Goal: Task Accomplishment & Management: Manage account settings

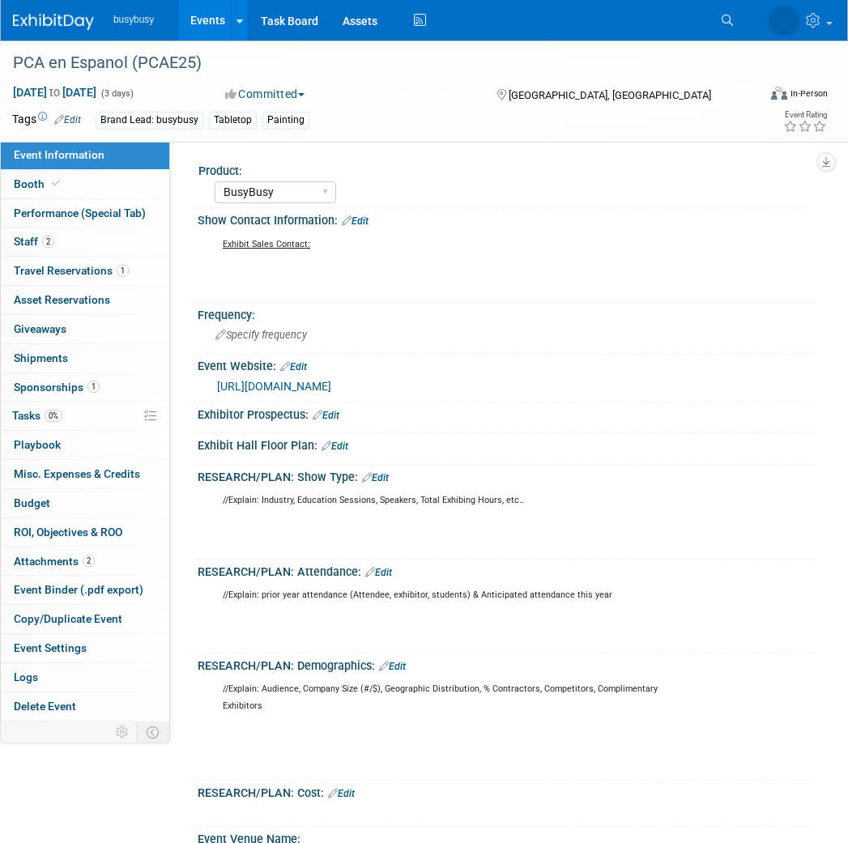
select select "BusyBusy"
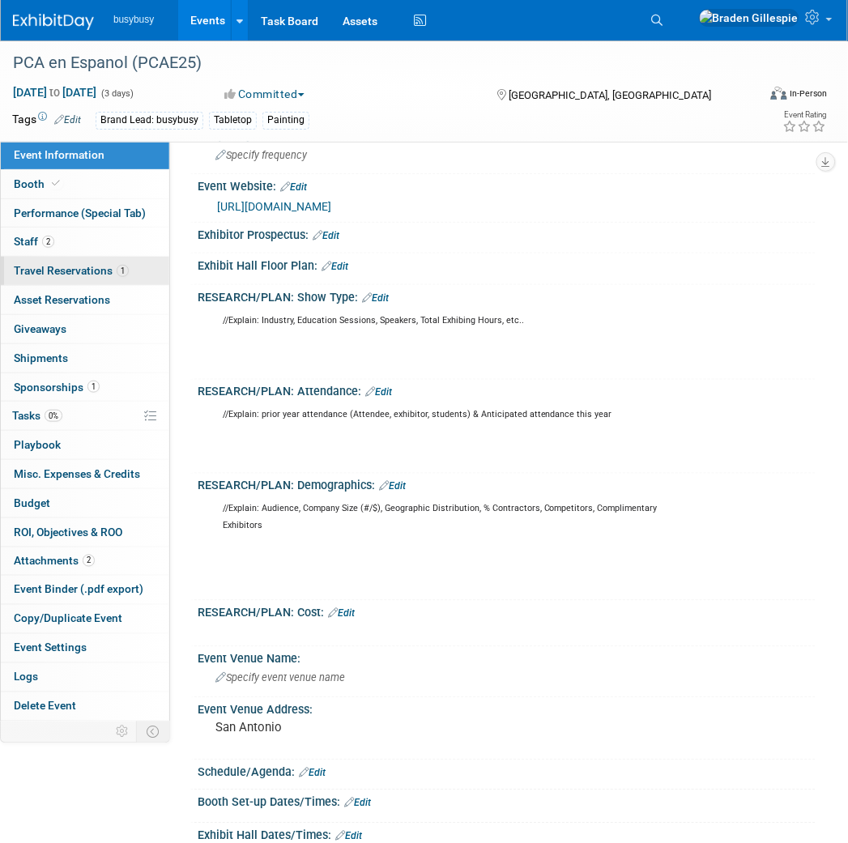
click at [99, 272] on span "Travel Reservations 1" at bounding box center [71, 270] width 115 height 13
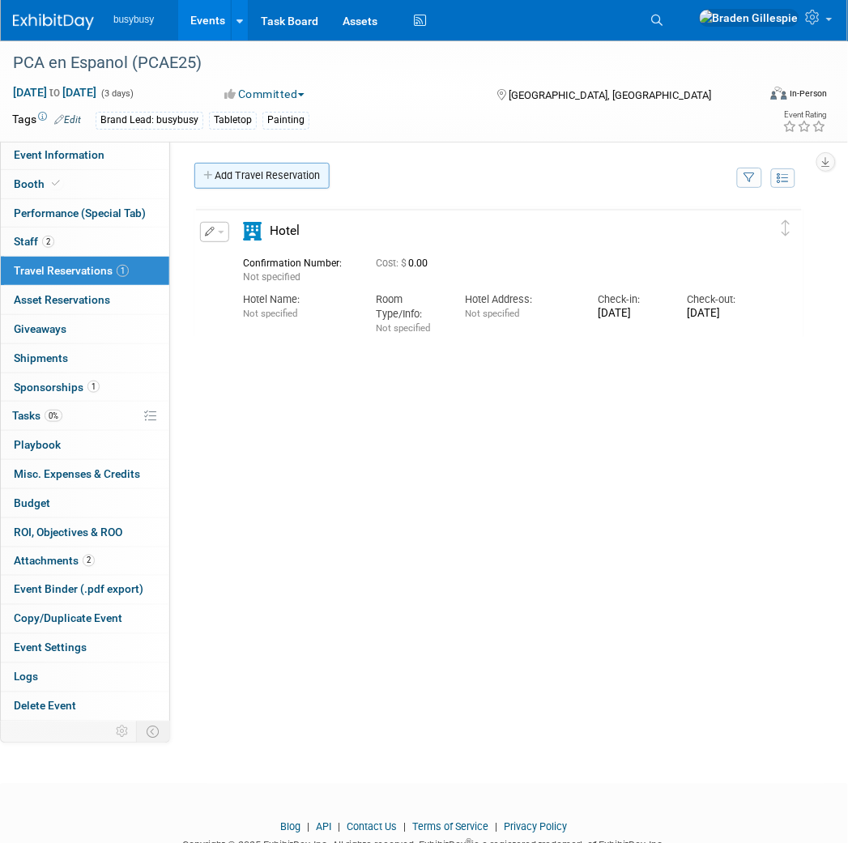
click at [249, 174] on link "Add Travel Reservation" at bounding box center [261, 176] width 135 height 26
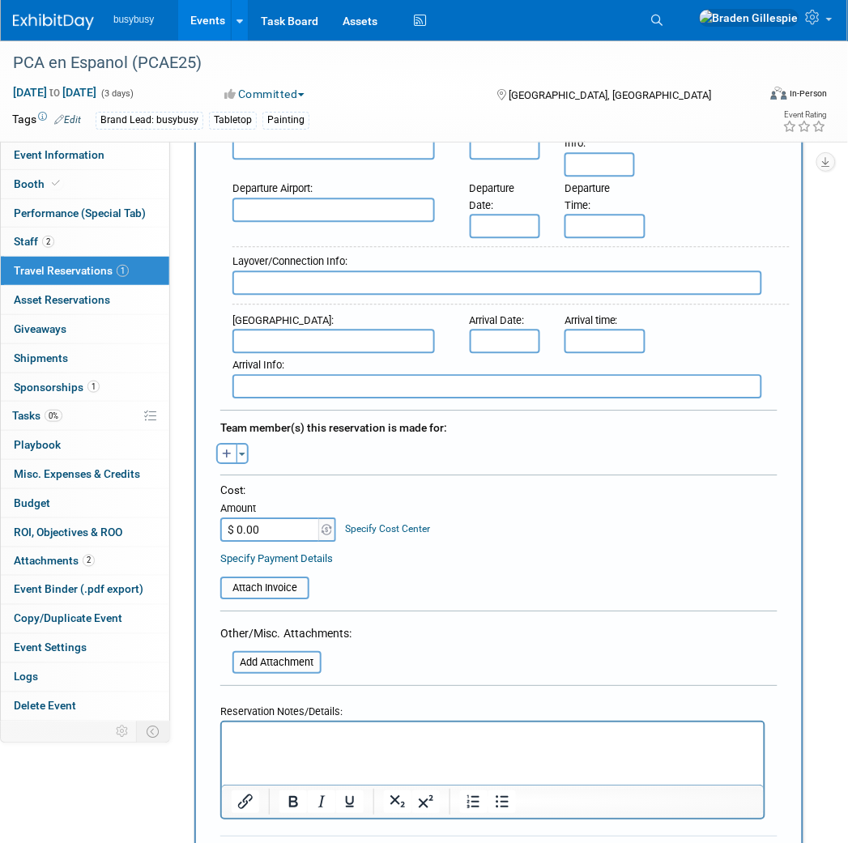
scroll to position [719, 0]
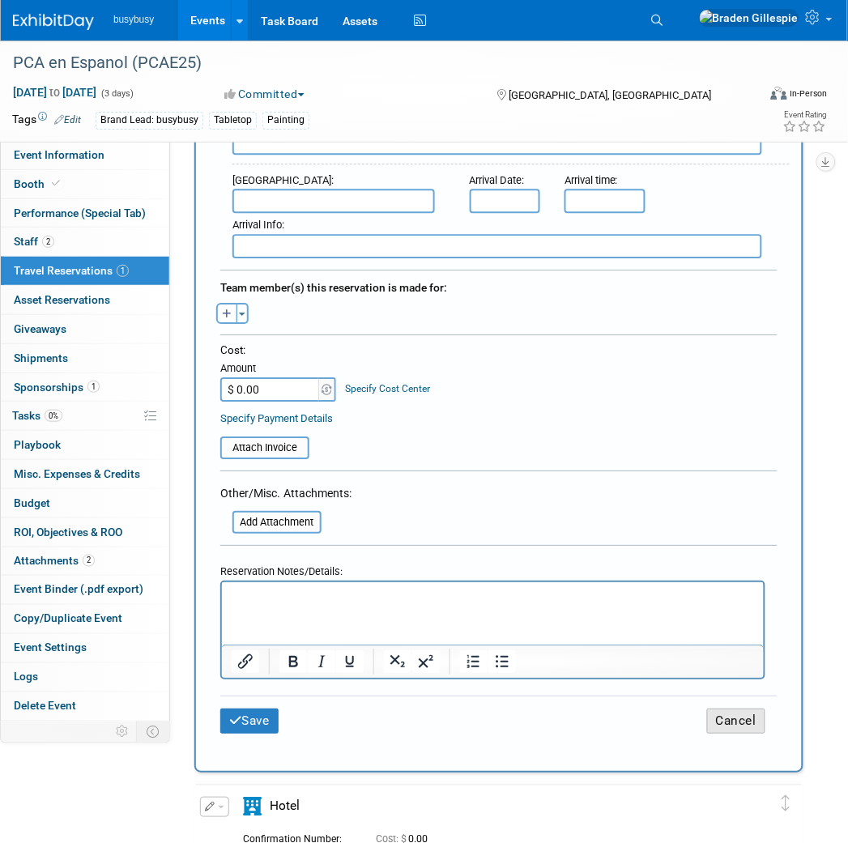
click at [718, 709] on button "Cancel" at bounding box center [736, 721] width 58 height 25
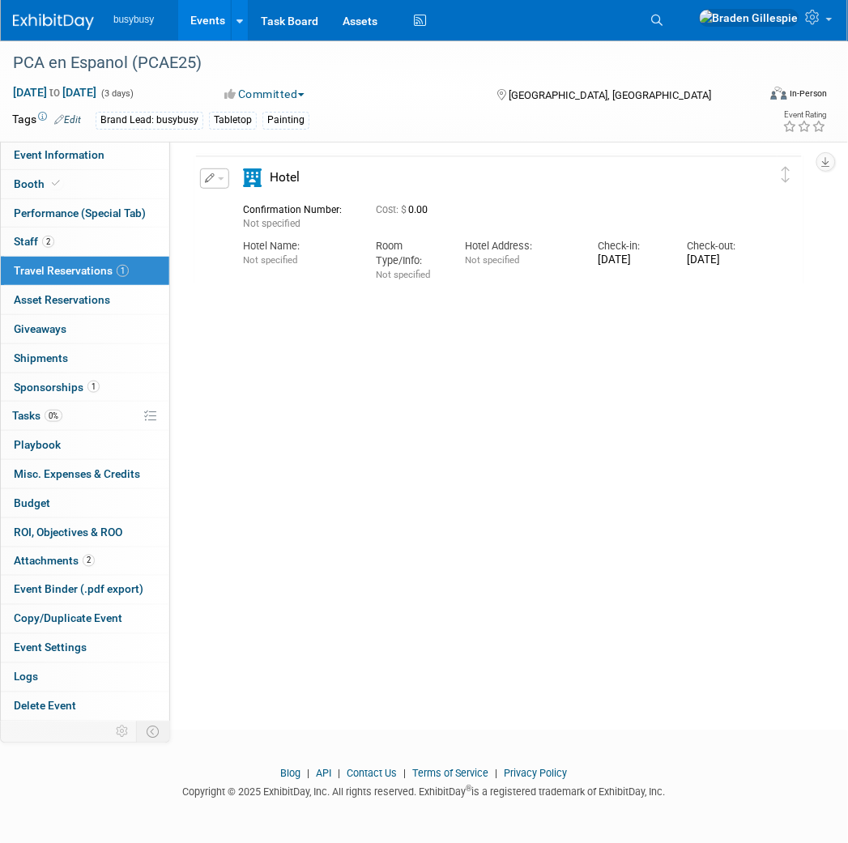
scroll to position [0, 0]
click at [202, 192] on div "Edit Reservation [GEOGRAPHIC_DATA]" at bounding box center [209, 183] width 19 height 30
click at [204, 181] on button "button" at bounding box center [214, 178] width 29 height 20
click at [236, 204] on button "Edit Reservation" at bounding box center [269, 206] width 137 height 23
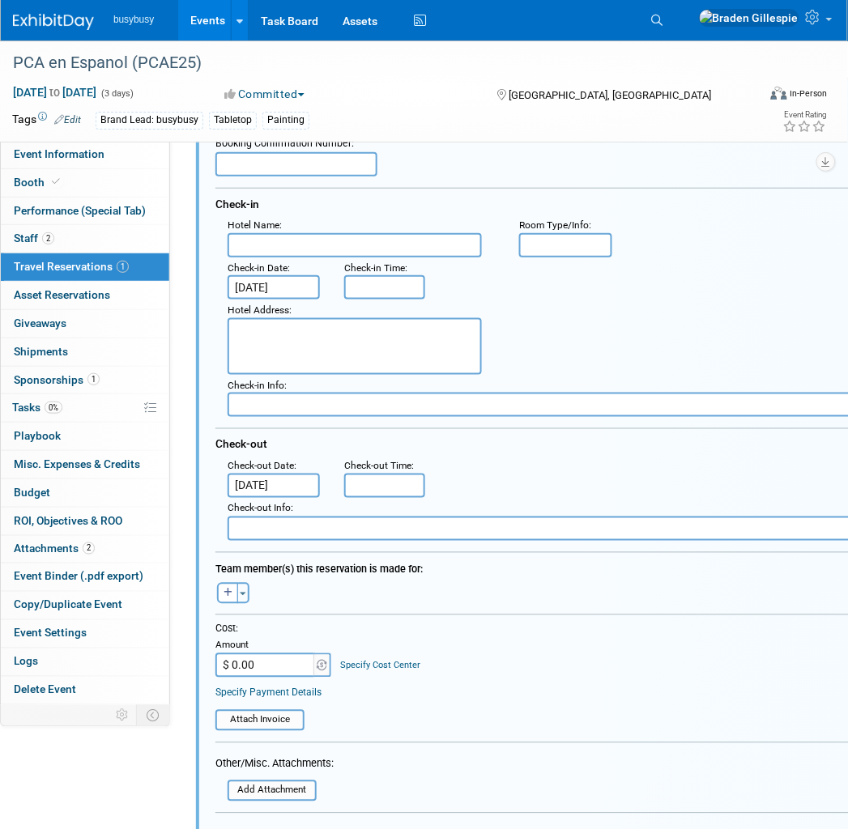
scroll to position [386, 0]
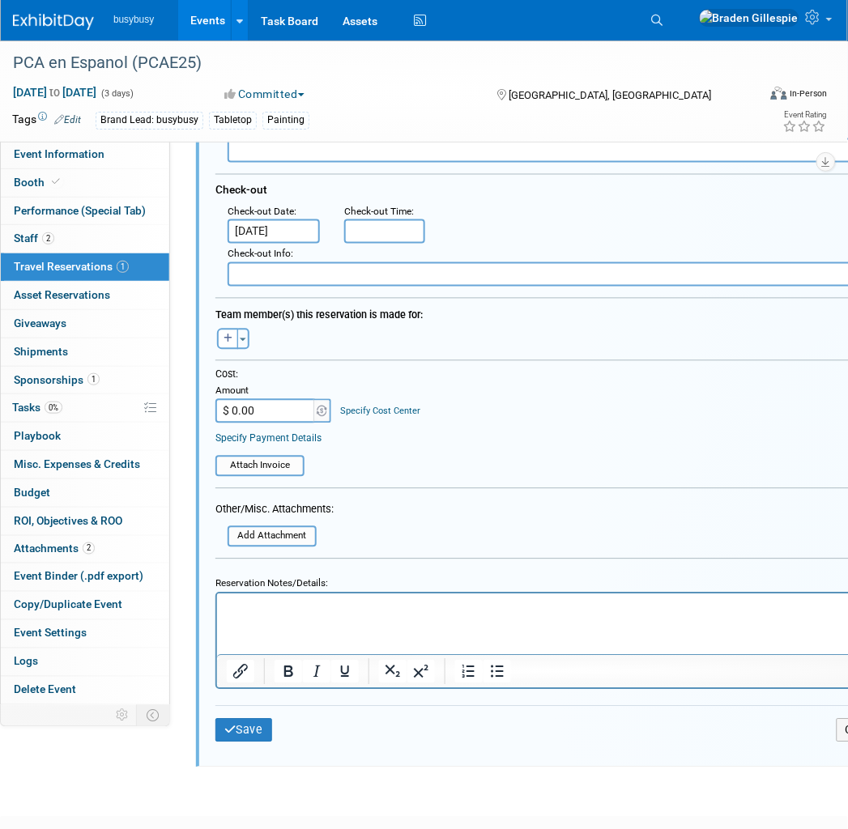
click at [326, 616] on html at bounding box center [552, 605] width 673 height 22
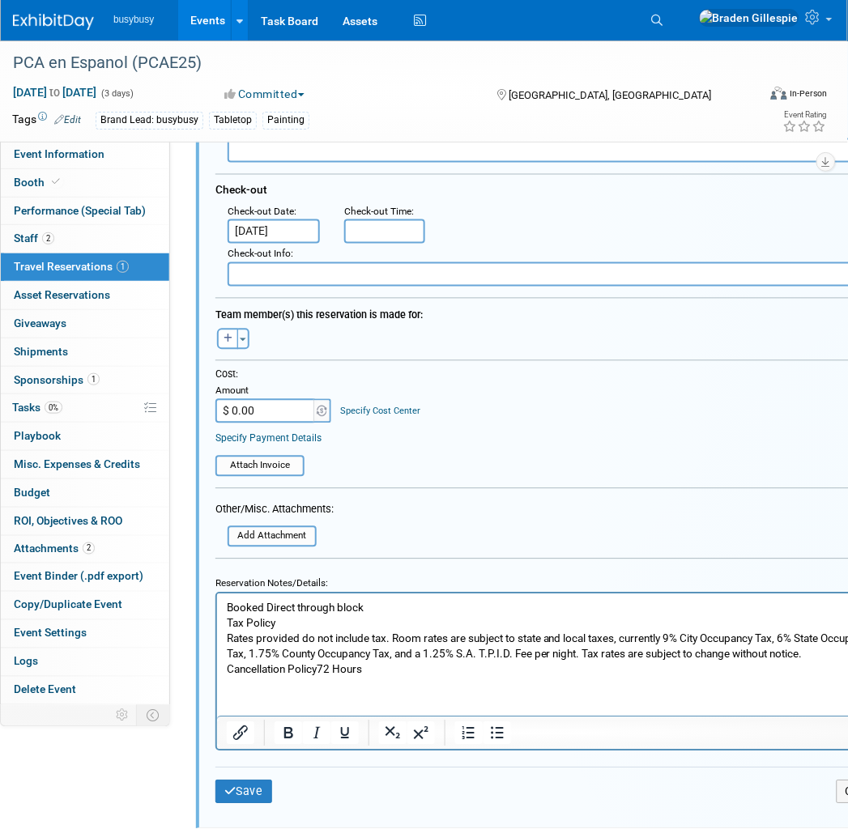
click at [270, 604] on p "Booked Direct through block" at bounding box center [553, 607] width 654 height 15
click at [222, 638] on html "Booked Direct through block Tax Policy Rates provided do not include tax. Room …" at bounding box center [552, 635] width 673 height 83
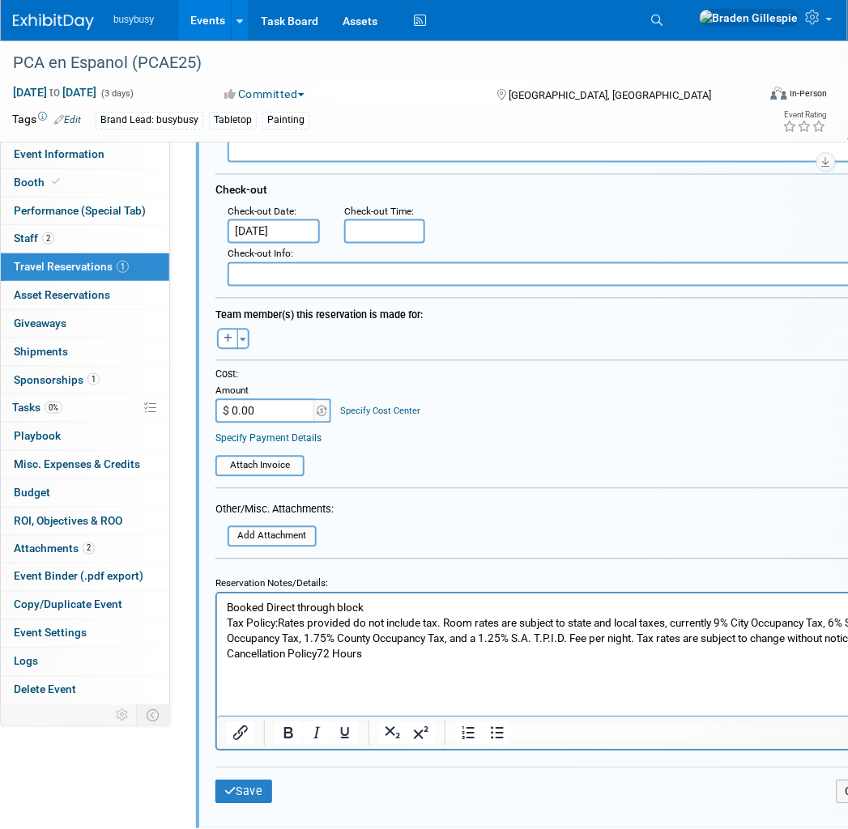
click at [447, 620] on p "Tax Policy: Rates provided do not include tax. Room rates are subject to state …" at bounding box center [553, 631] width 654 height 31
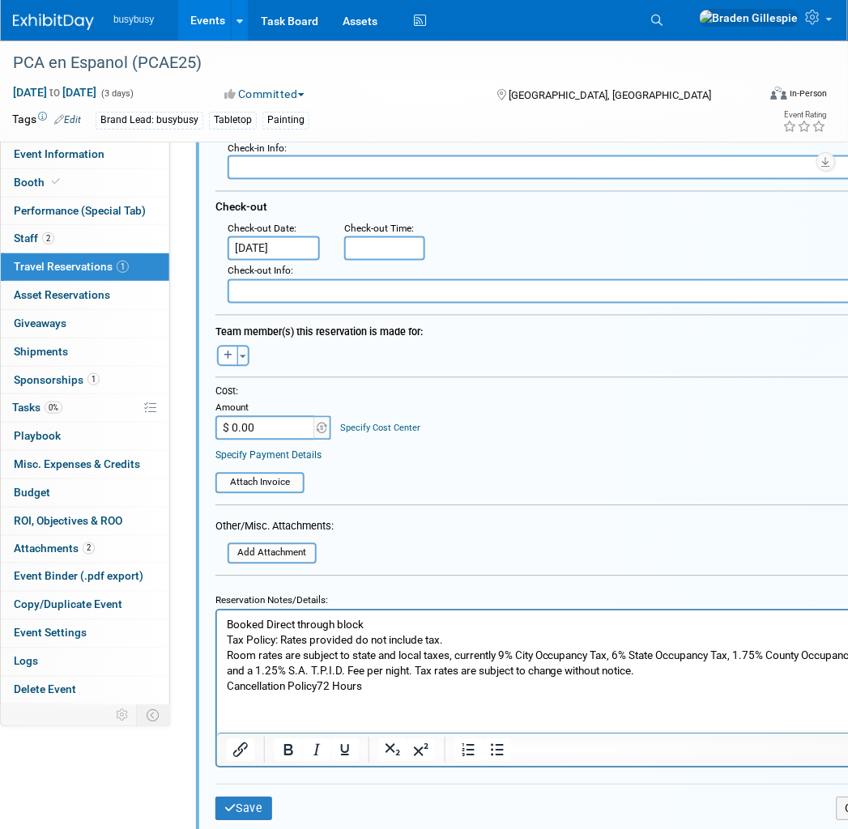
scroll to position [450, 0]
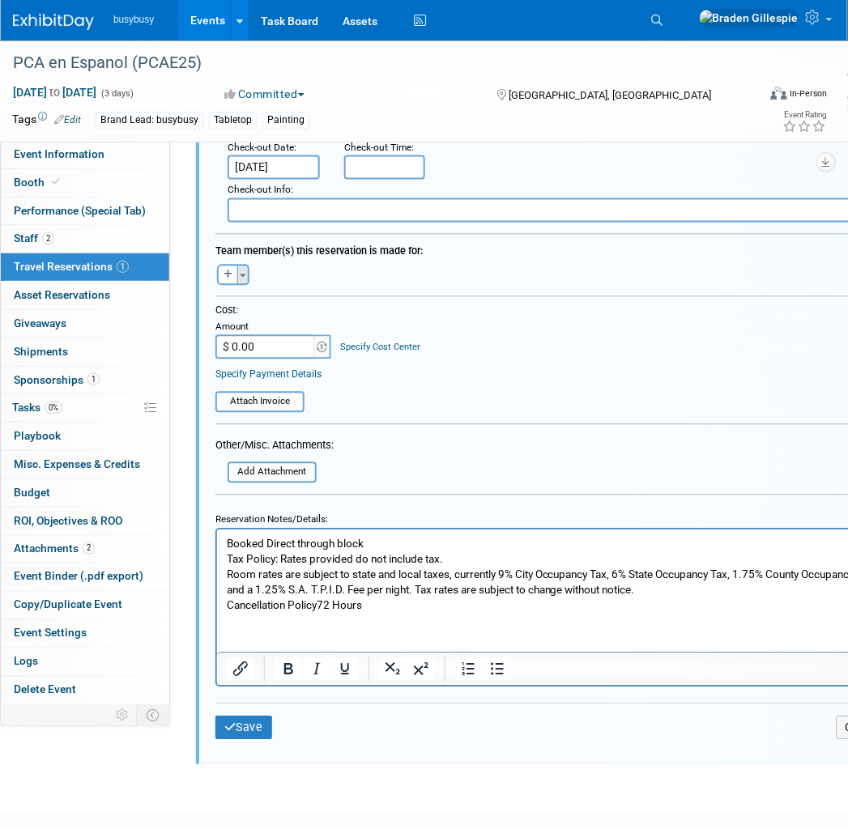
click at [241, 265] on button "Toggle Dropdown" at bounding box center [243, 275] width 12 height 21
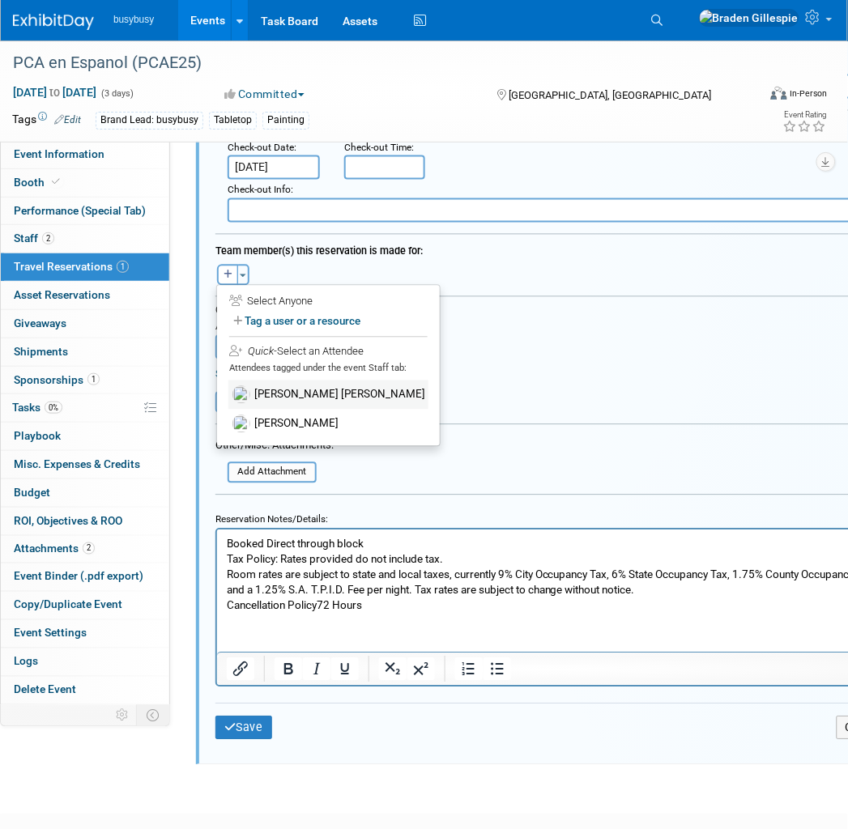
click at [279, 381] on label "[PERSON_NAME] [PERSON_NAME]" at bounding box center [328, 395] width 200 height 29
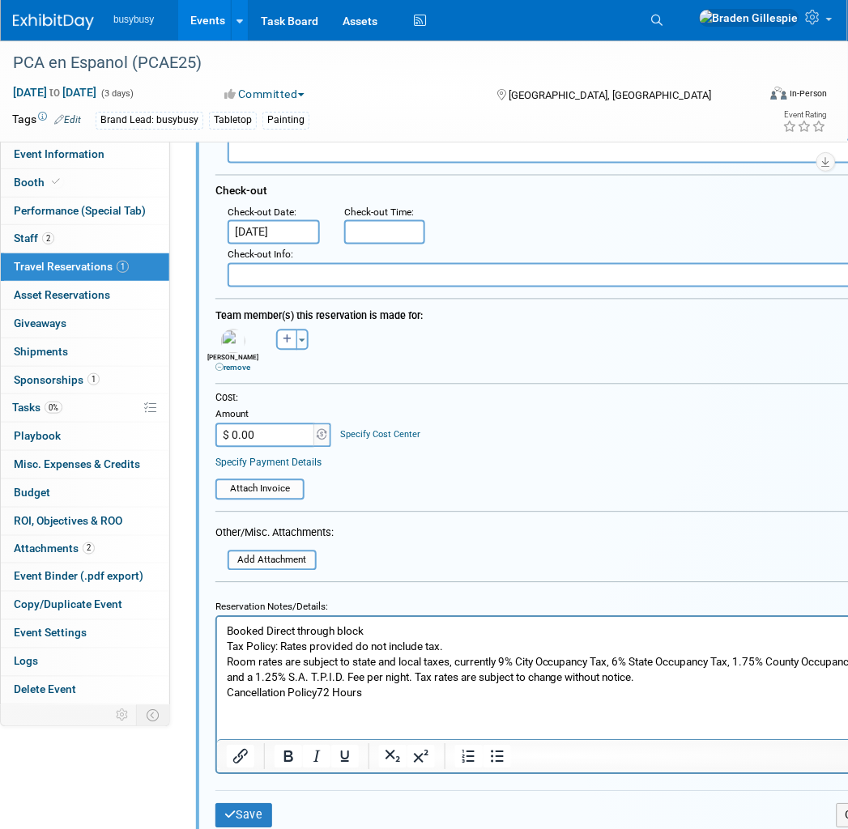
scroll to position [539, 0]
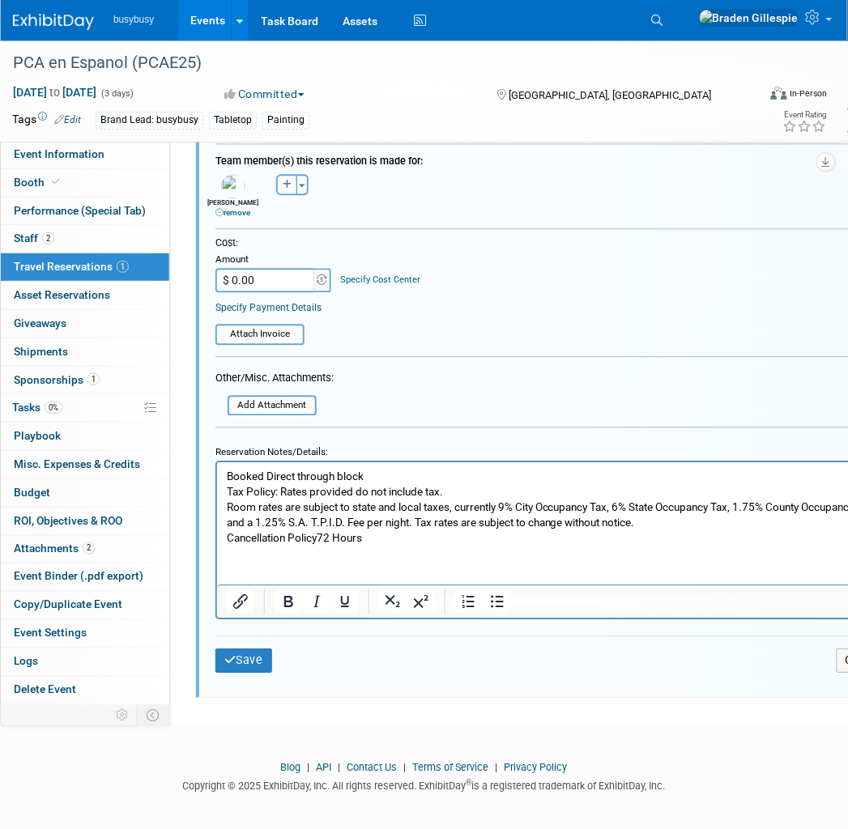
click at [278, 270] on input "$ 0.00" at bounding box center [265, 281] width 101 height 24
type input "$ 1,292.10"
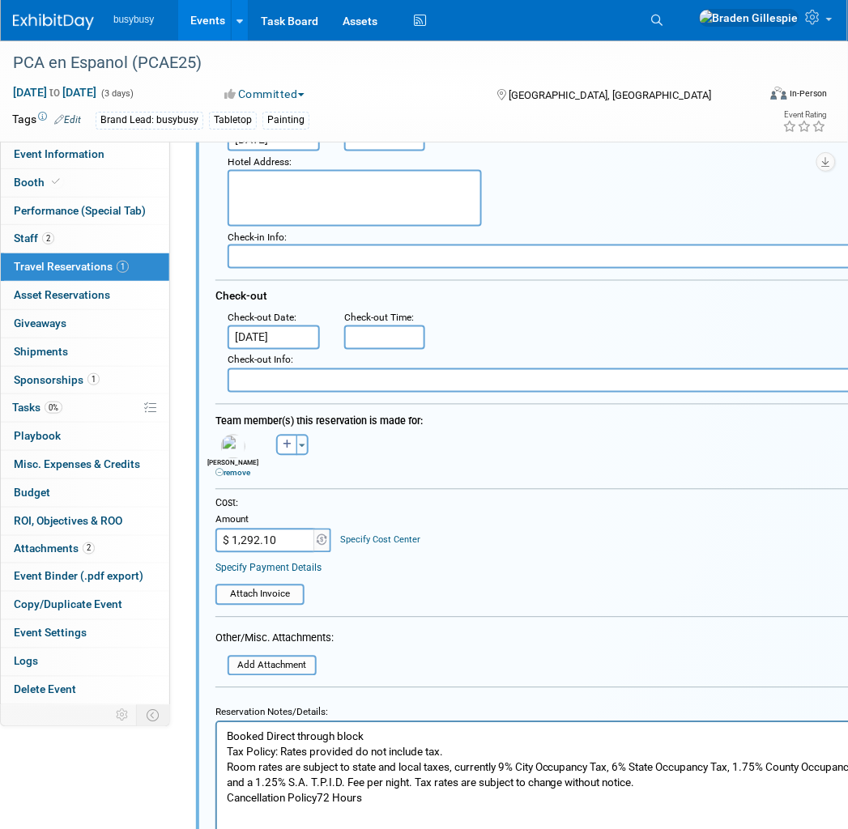
scroll to position [458, 0]
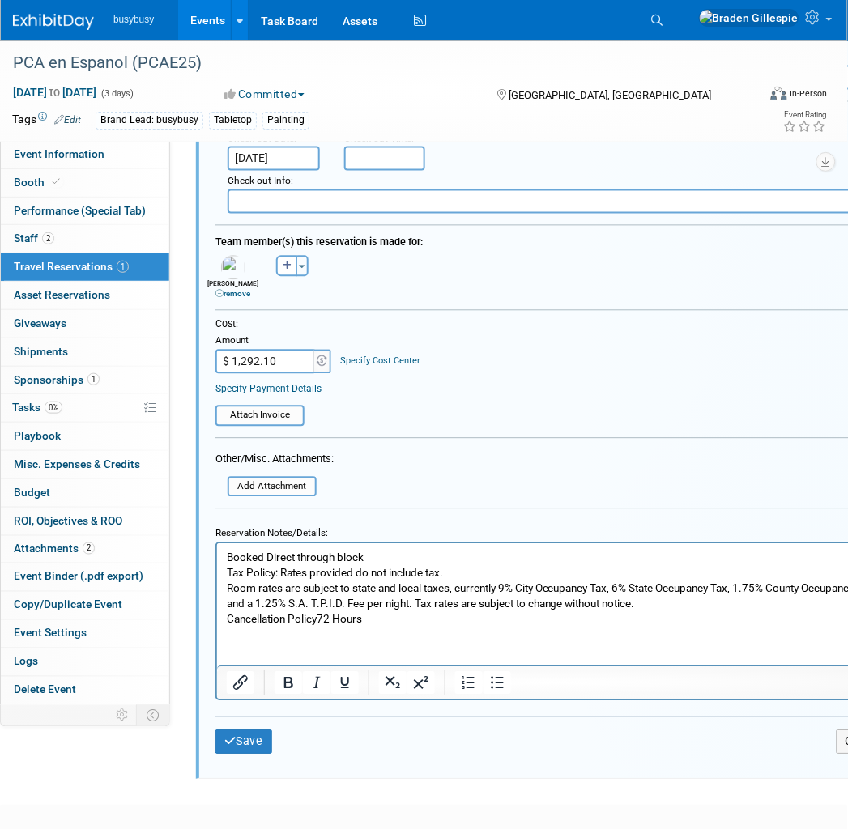
click at [417, 627] on html "Booked Direct through block Tax Policy: Rates provided do not include tax. Room…" at bounding box center [552, 584] width 673 height 83
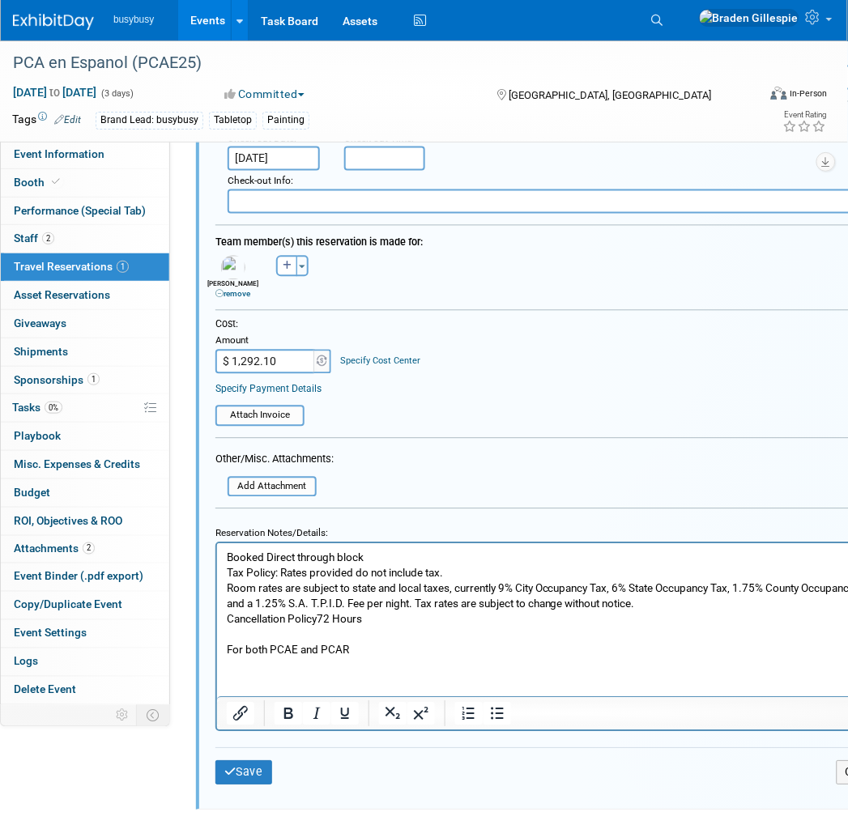
scroll to position [189, 0]
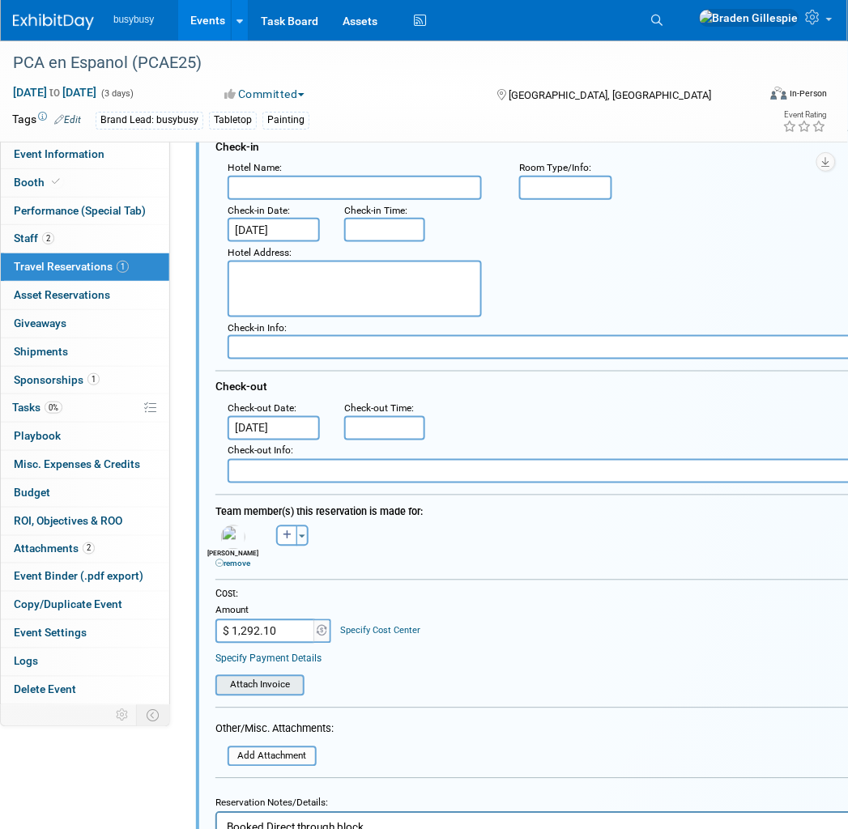
click at [271, 677] on input "file" at bounding box center [206, 686] width 193 height 18
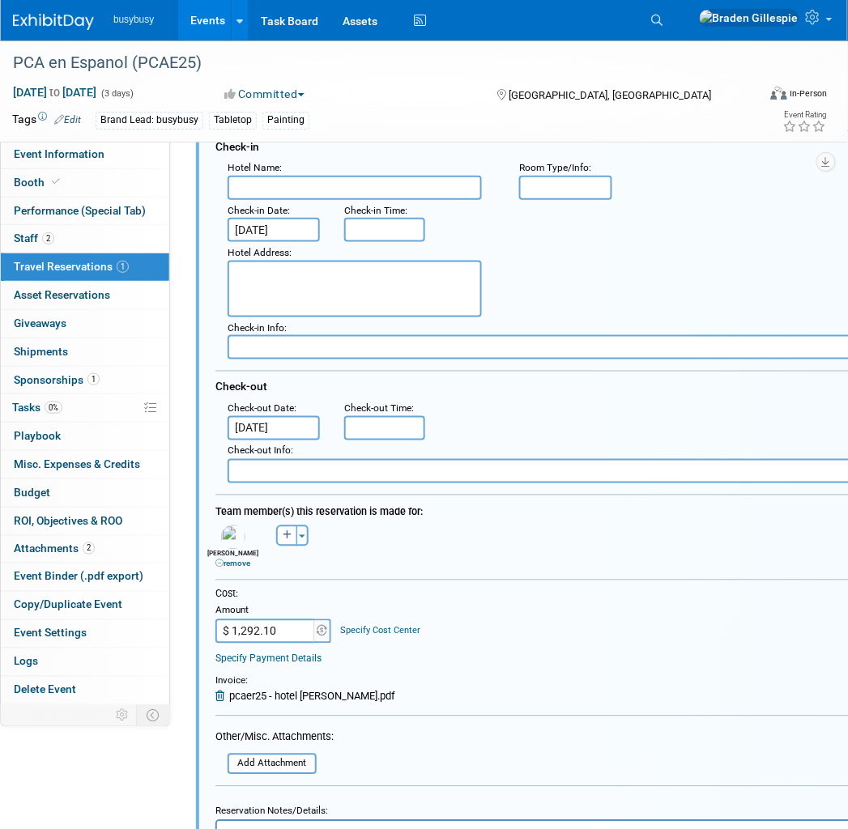
click at [336, 295] on textarea at bounding box center [355, 289] width 254 height 57
paste textarea "[STREET_ADDRESS]"
type textarea "[STREET_ADDRESS]"
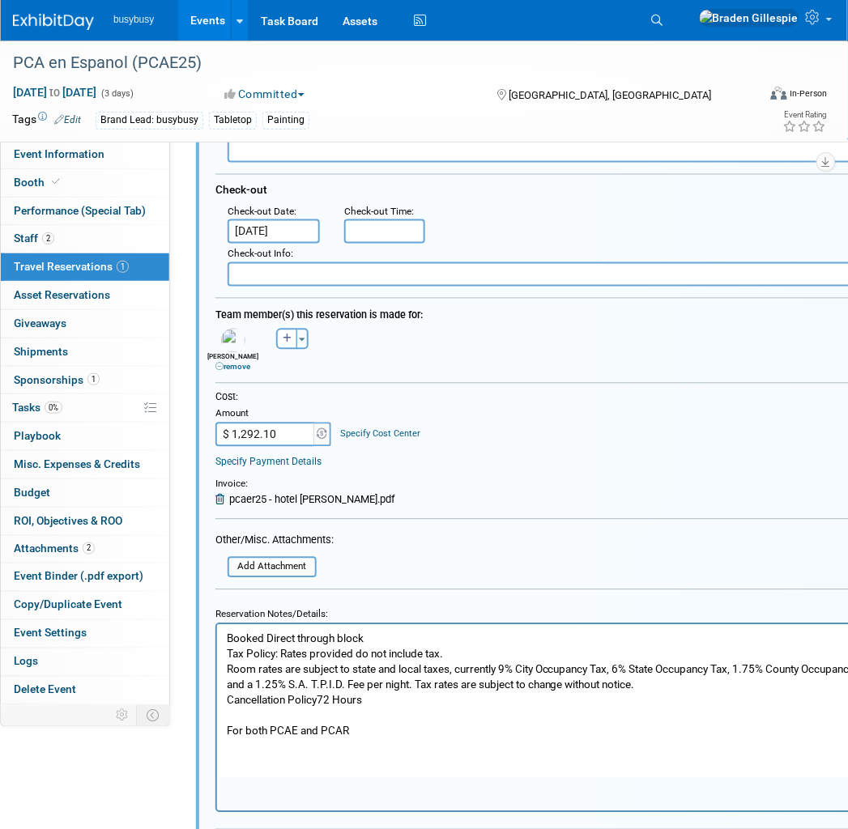
scroll to position [611, 0]
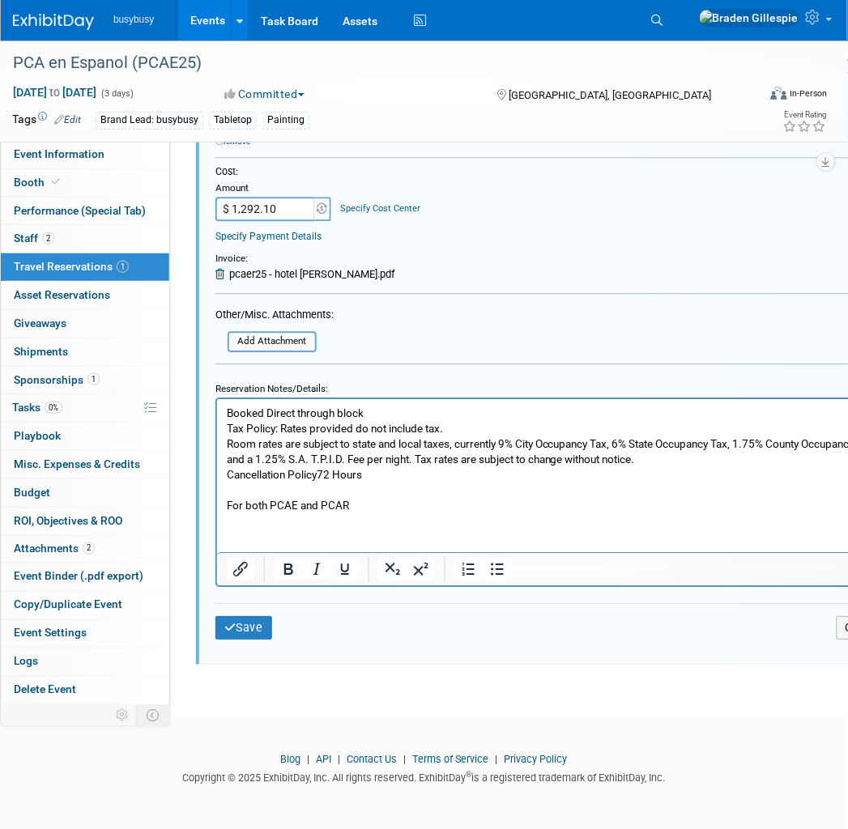
click at [380, 412] on p "Booked Direct through block" at bounding box center [553, 412] width 654 height 15
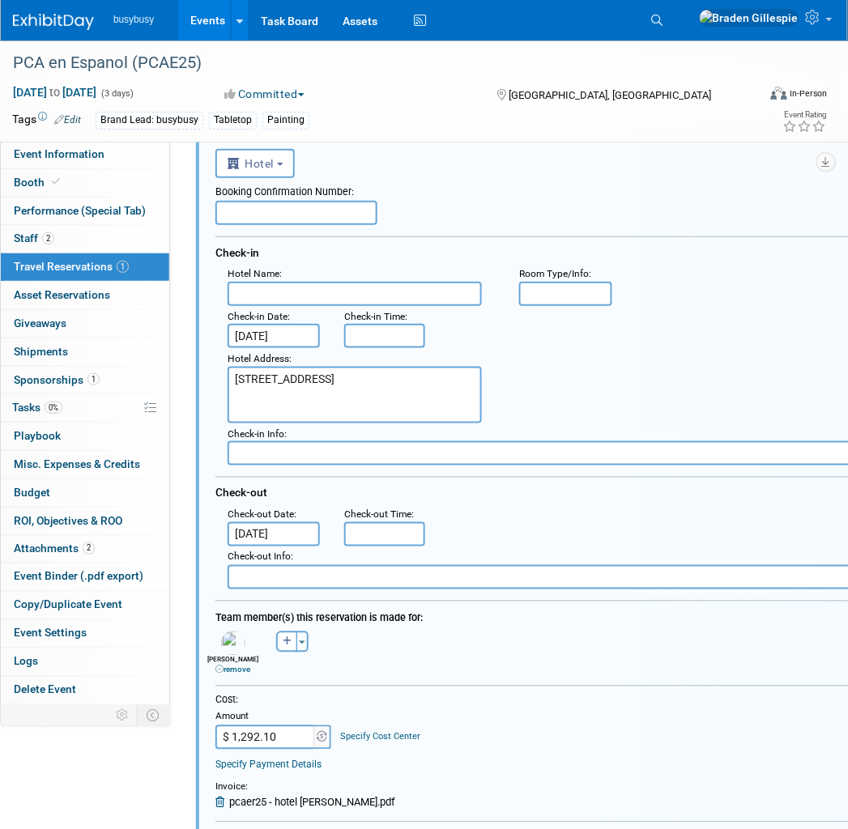
scroll to position [0, 0]
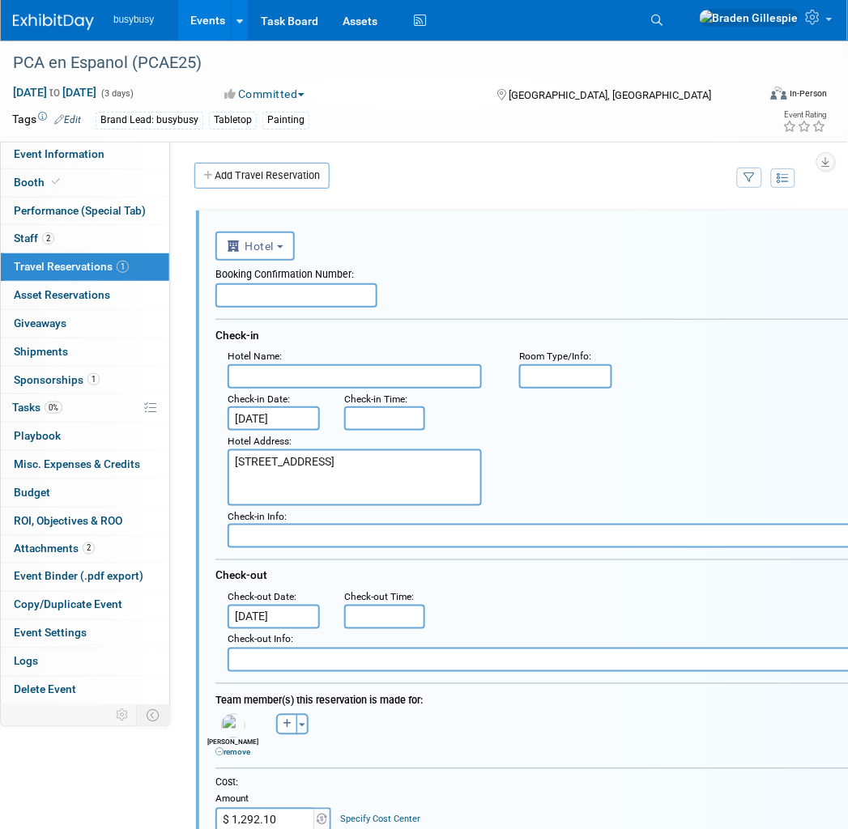
click at [320, 292] on input "text" at bounding box center [296, 295] width 162 height 24
type input "DKOD68KZ"
click at [360, 376] on input "text" at bounding box center [355, 376] width 254 height 24
paste input "[GEOGRAPHIC_DATA][PERSON_NAME]"
type input "[GEOGRAPHIC_DATA][PERSON_NAME]"
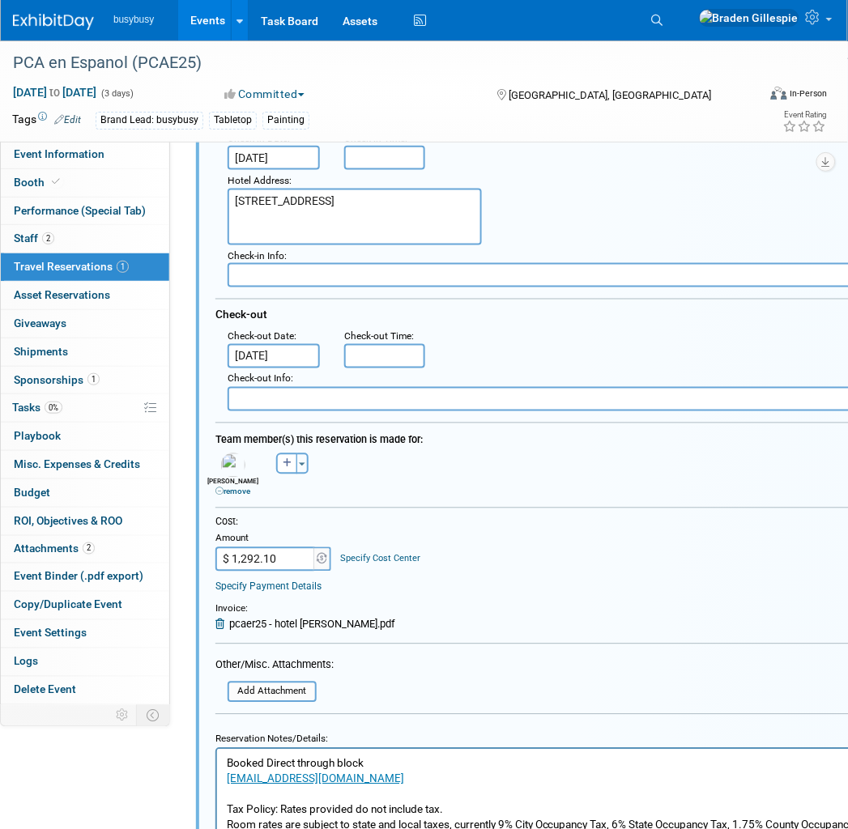
scroll to position [180, 0]
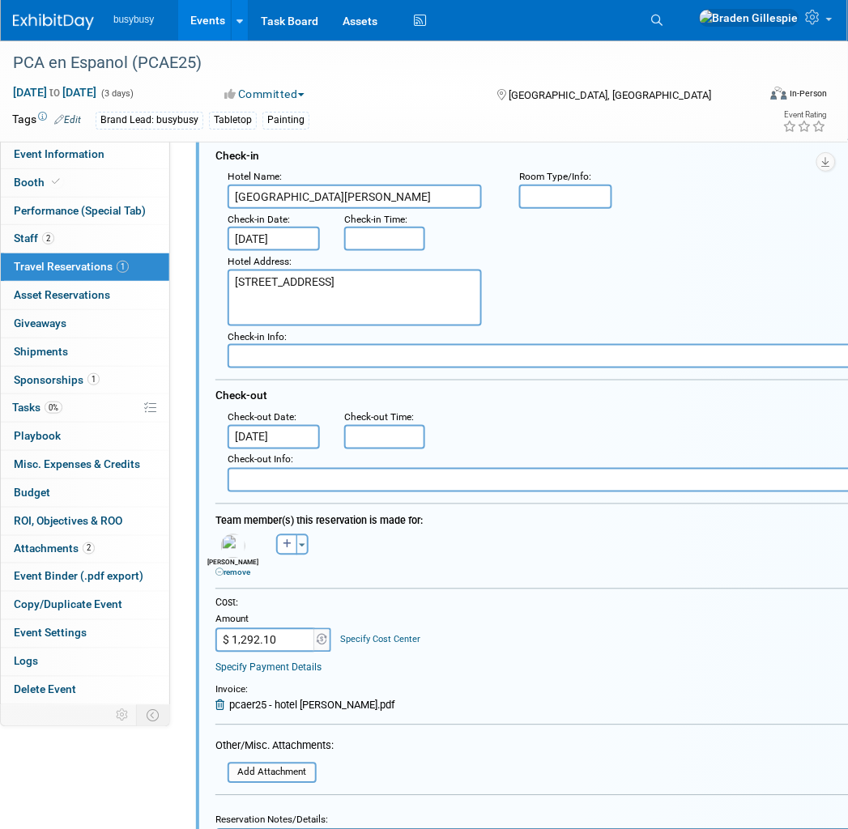
click at [543, 187] on input "text" at bounding box center [565, 197] width 92 height 24
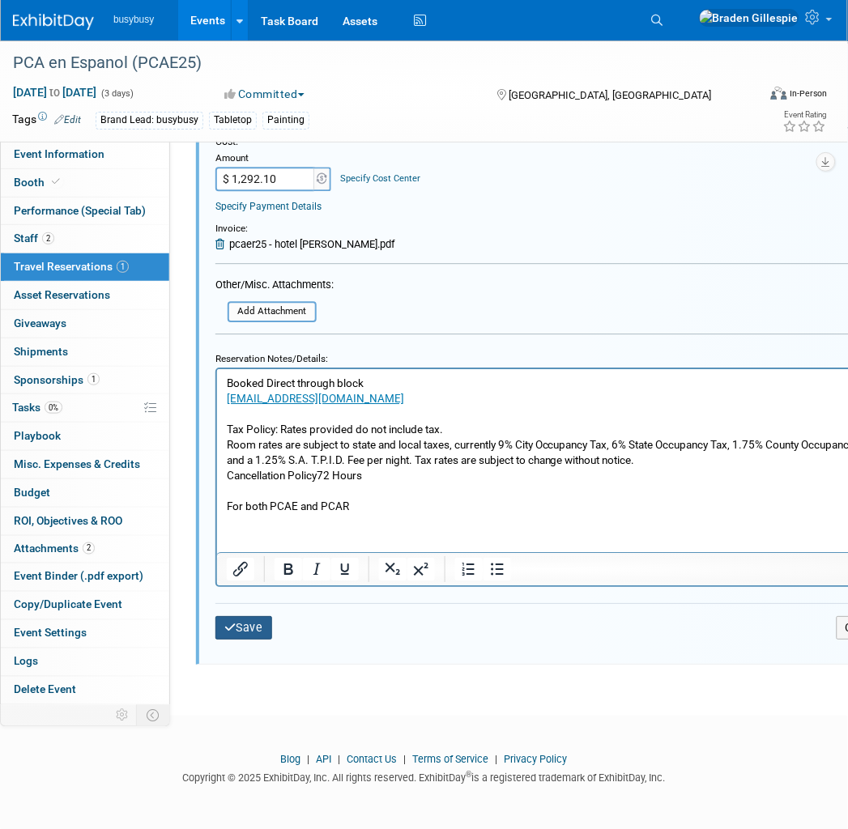
type input "1 King"
click at [241, 617] on button "Save" at bounding box center [243, 627] width 57 height 23
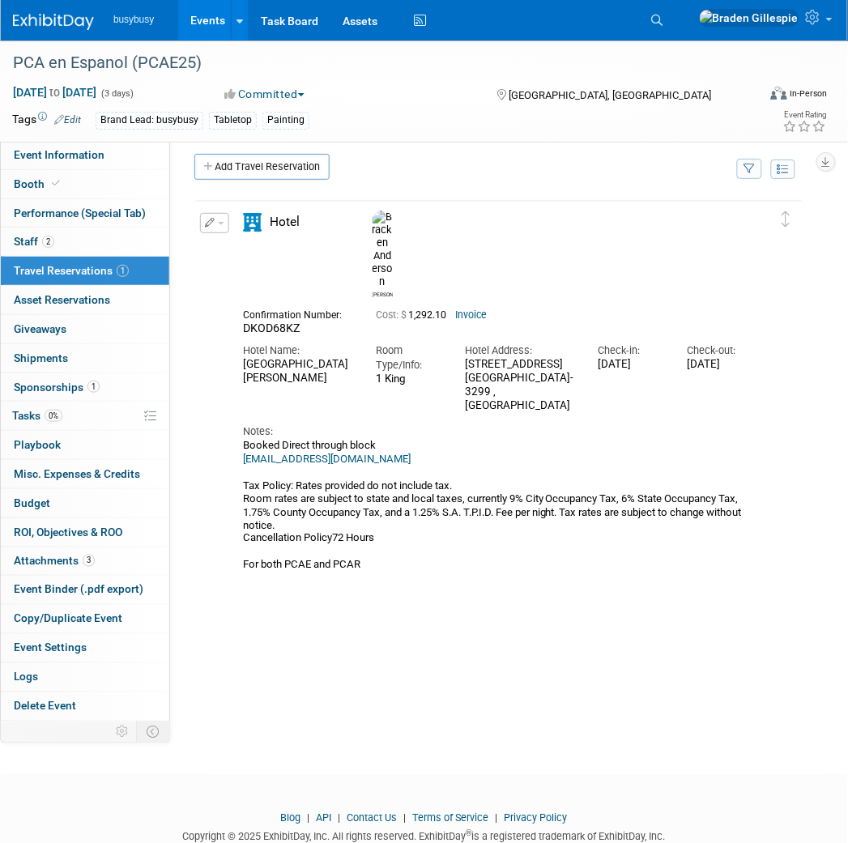
scroll to position [0, 0]
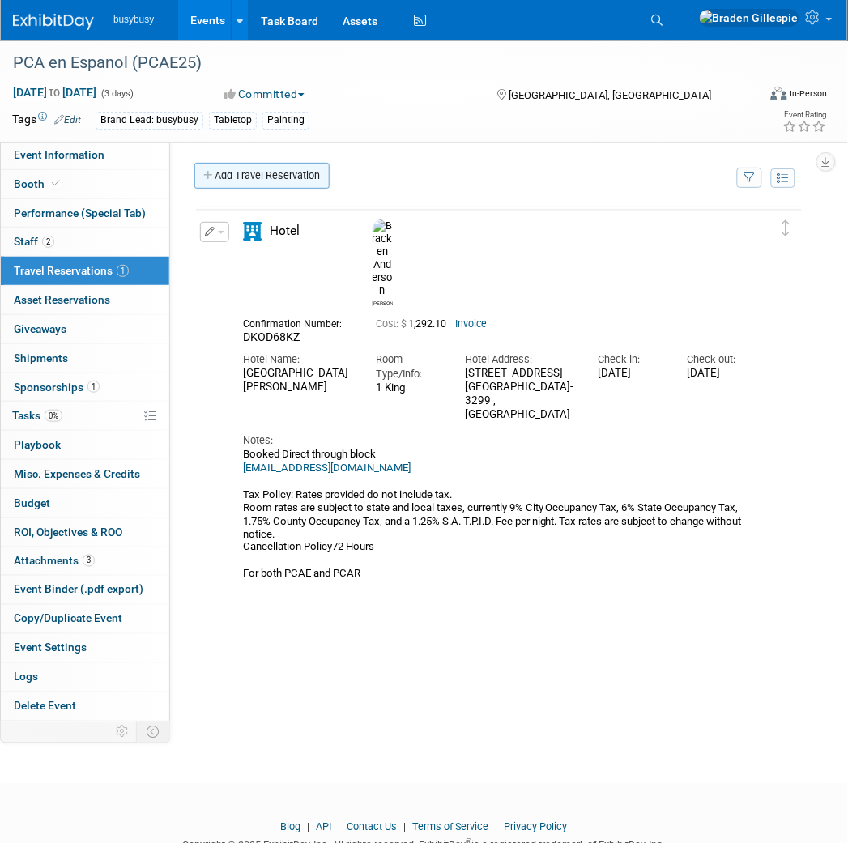
click at [245, 172] on link "Add Travel Reservation" at bounding box center [261, 176] width 135 height 26
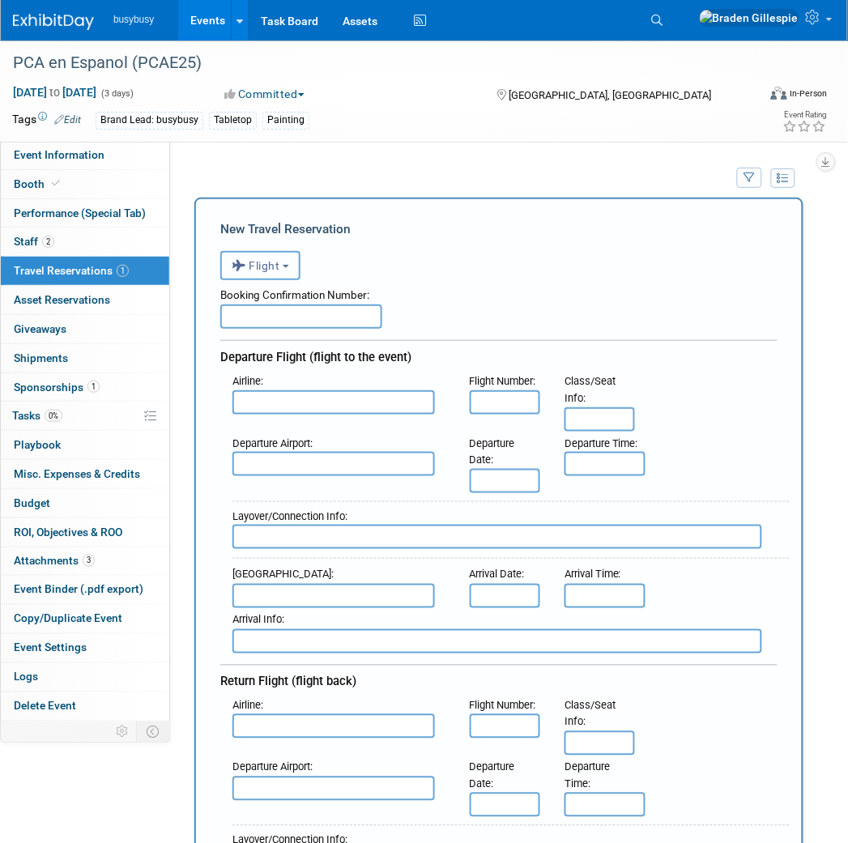
click at [256, 252] on button "Flight" at bounding box center [260, 265] width 80 height 29
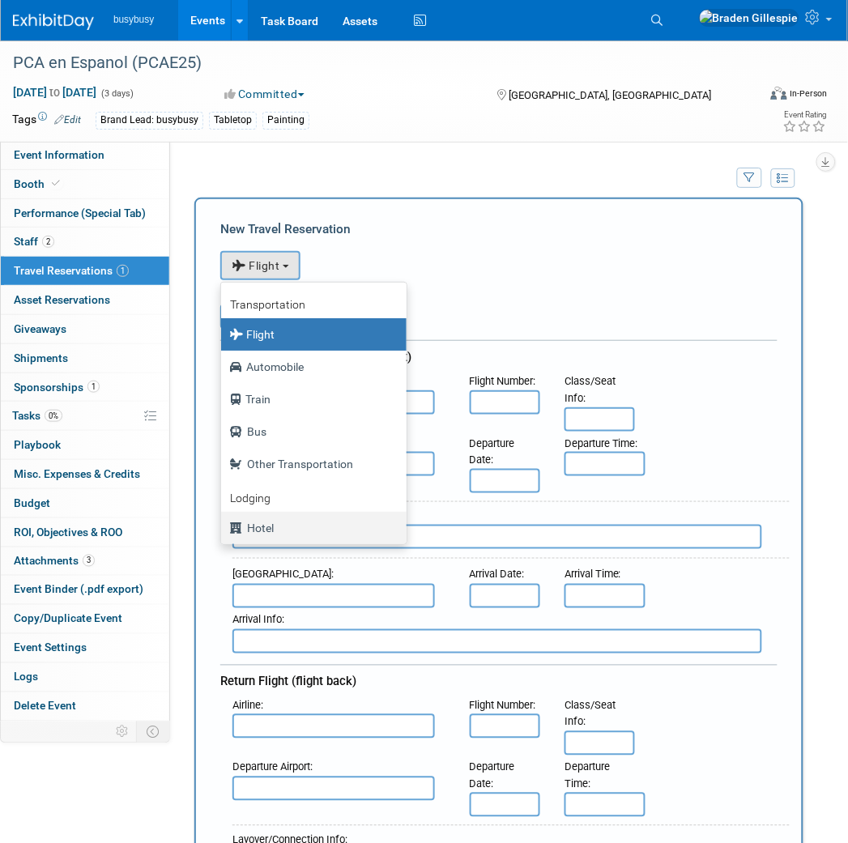
click at [288, 519] on label "Hotel" at bounding box center [309, 528] width 161 height 26
click at [224, 521] on input "Hotel" at bounding box center [218, 526] width 11 height 11
select select "6"
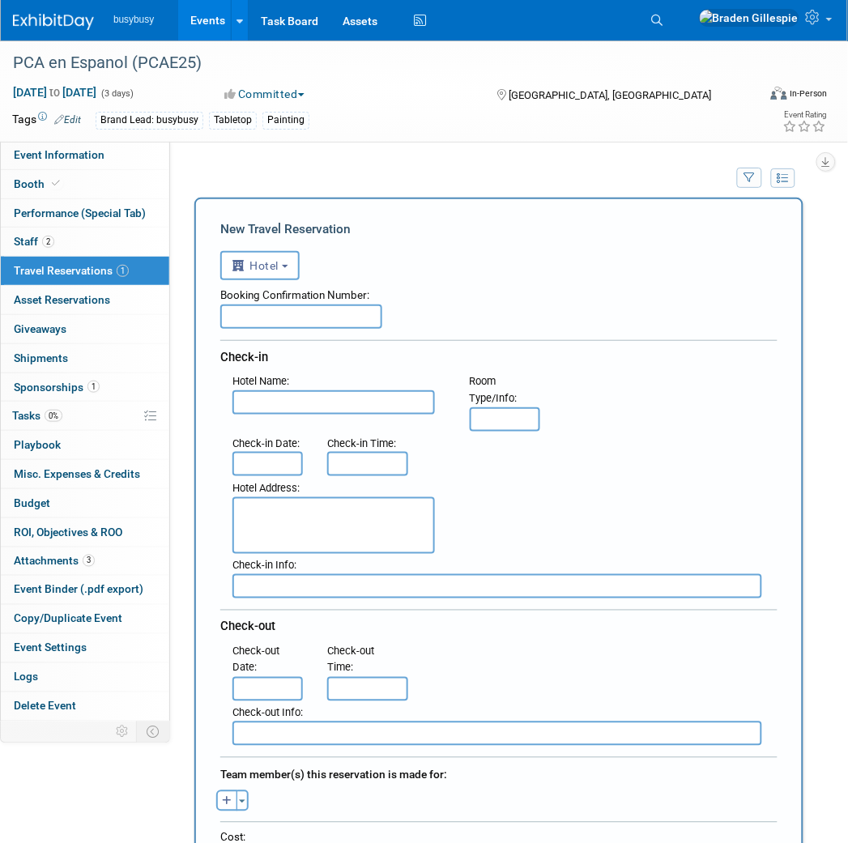
click at [326, 313] on input "text" at bounding box center [301, 317] width 162 height 24
paste input "2XKN3AXP"
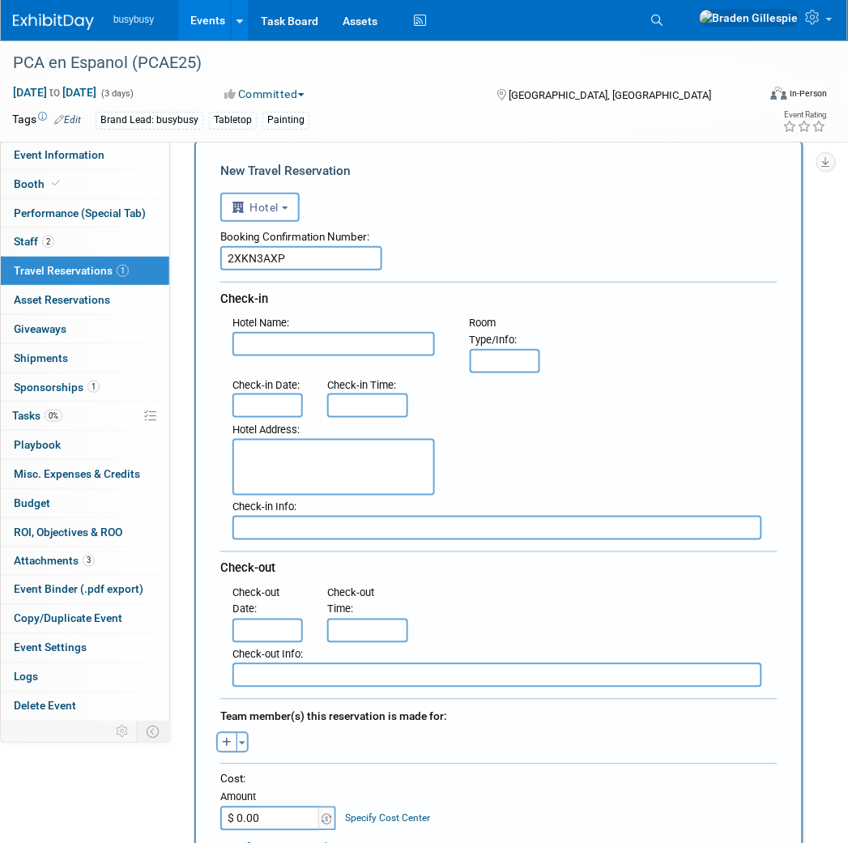
scroll to position [90, 0]
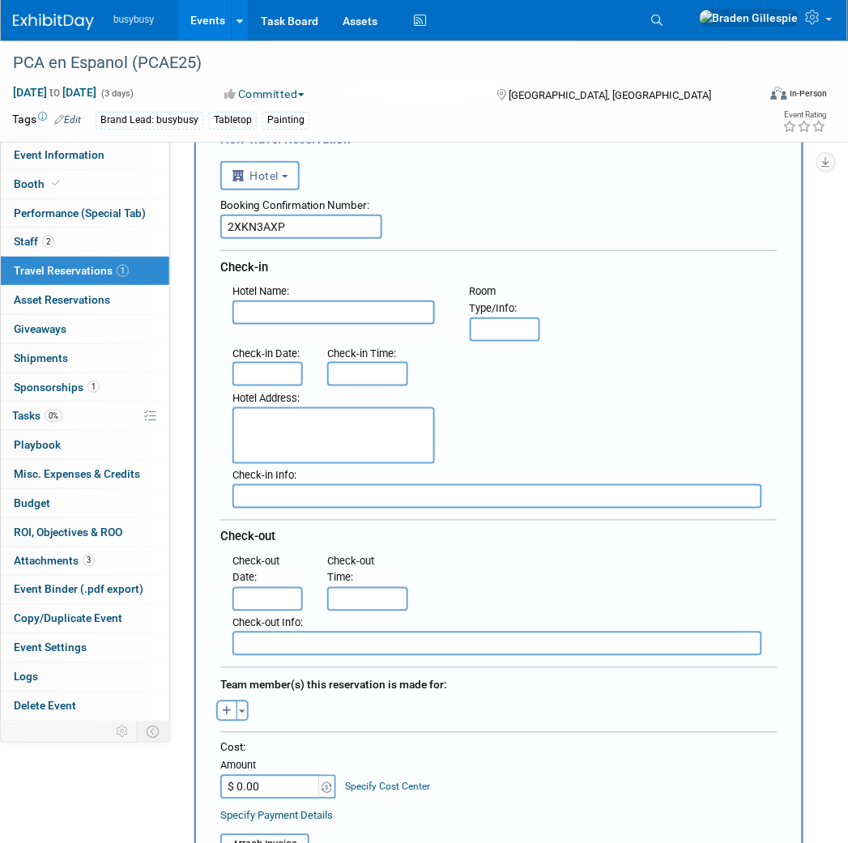
type input "2XKN3AXP"
drag, startPoint x: 328, startPoint y: 302, endPoint x: 359, endPoint y: 302, distance: 30.8
click at [328, 302] on input "text" at bounding box center [333, 312] width 202 height 24
paste input "[GEOGRAPHIC_DATA][PERSON_NAME]"
type input "[GEOGRAPHIC_DATA][PERSON_NAME]"
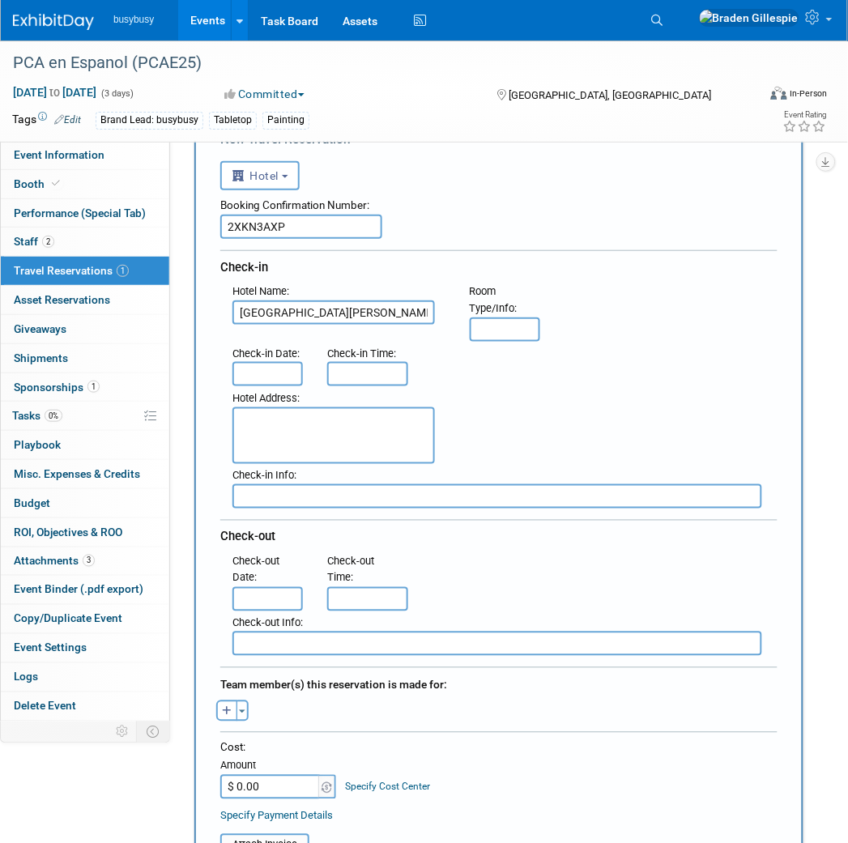
click at [332, 416] on textarea at bounding box center [333, 435] width 202 height 57
paste textarea "[STREET_ADDRESS]"
type textarea "[STREET_ADDRESS]"
click at [273, 362] on input "text" at bounding box center [267, 374] width 70 height 24
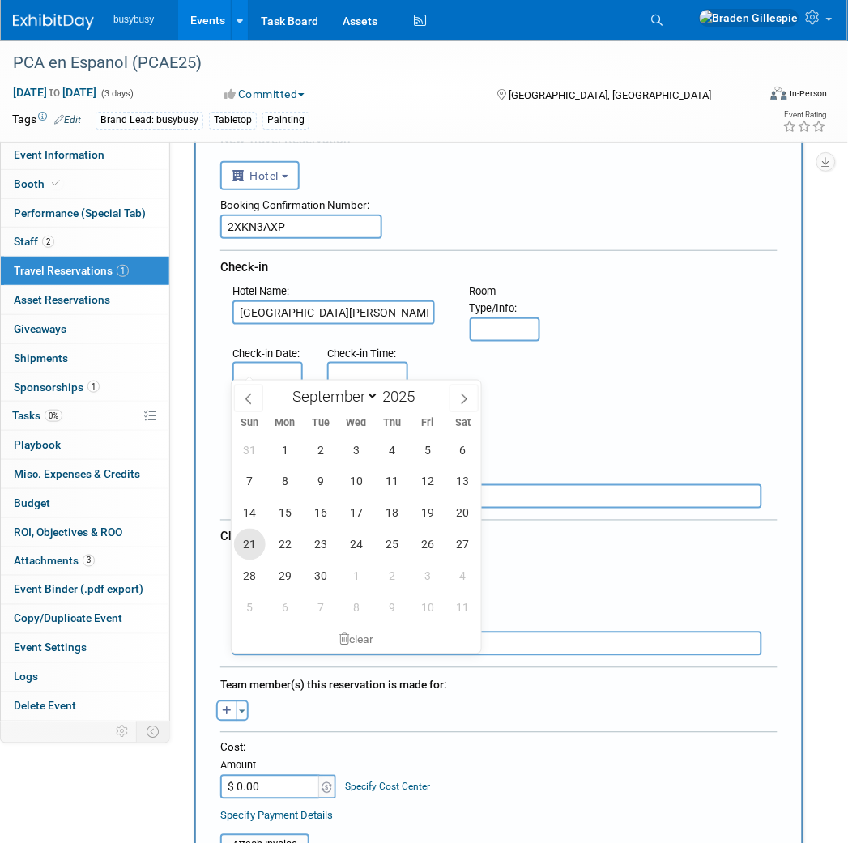
click at [237, 545] on span "21" at bounding box center [250, 545] width 32 height 32
type input "[DATE]"
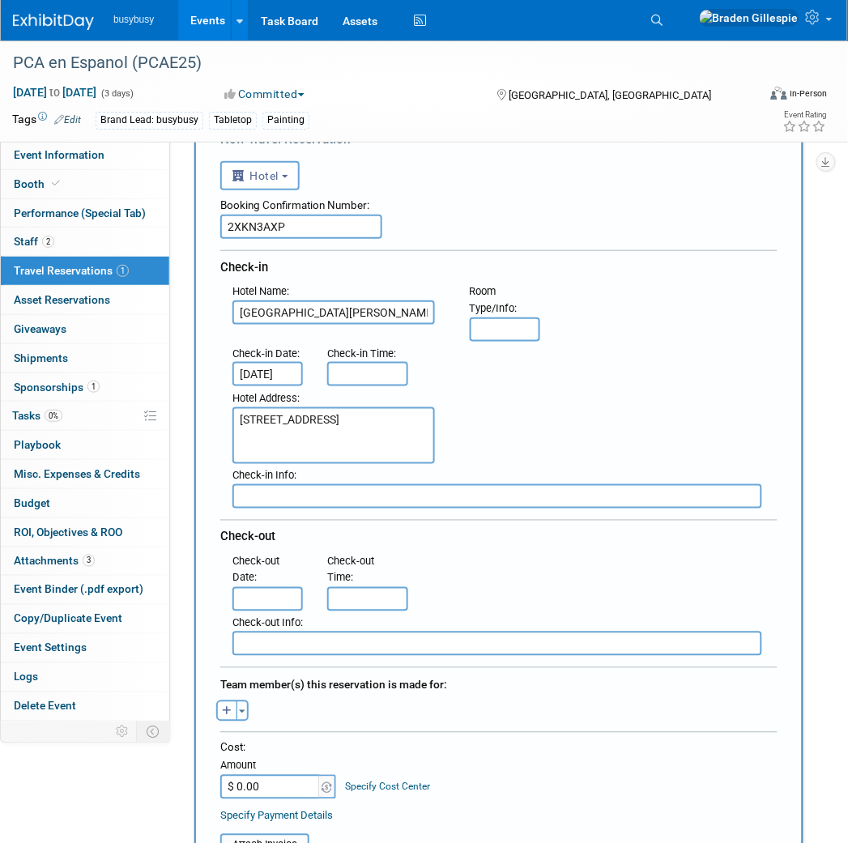
scroll to position [0, 6]
click at [280, 587] on input "text" at bounding box center [267, 599] width 70 height 24
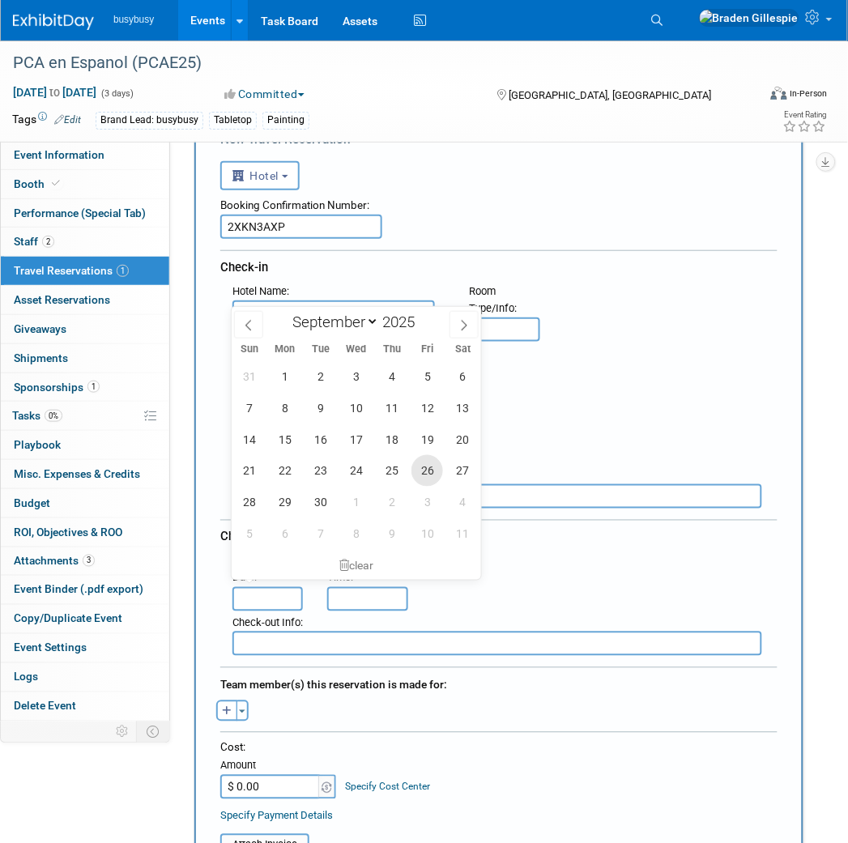
click at [423, 472] on span "26" at bounding box center [427, 471] width 32 height 32
type input "[DATE]"
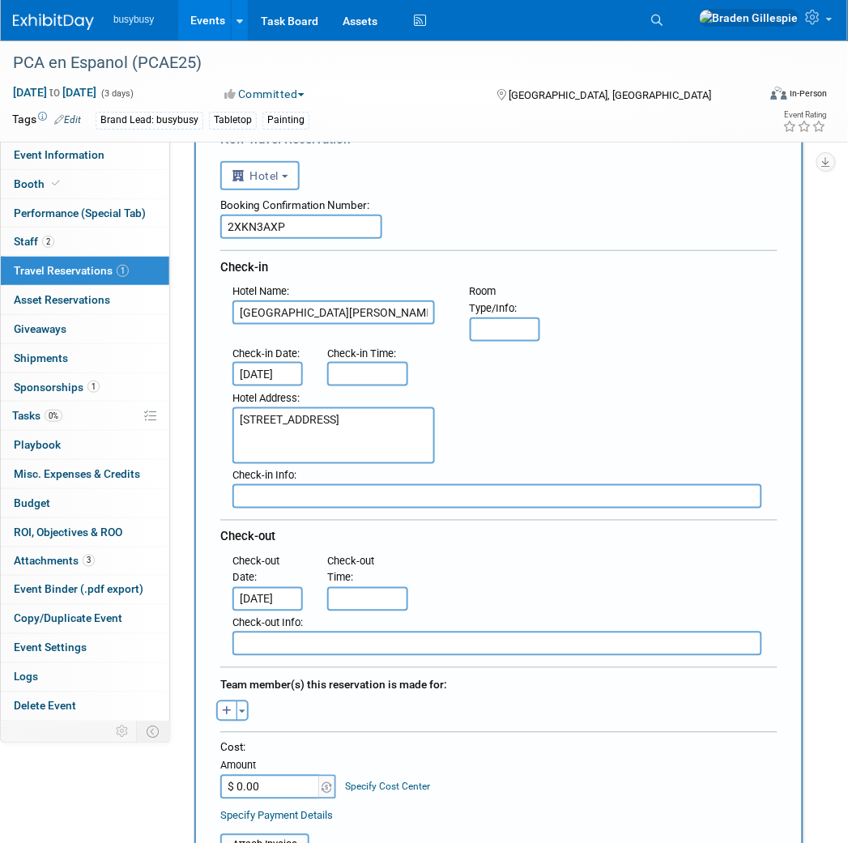
scroll to position [180, 0]
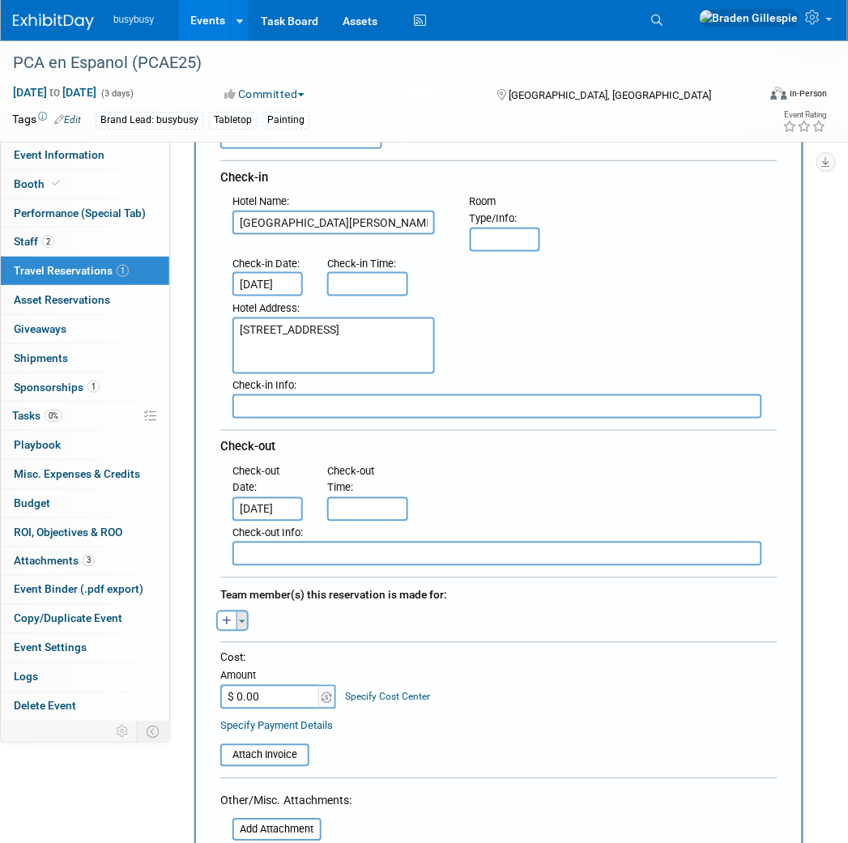
click at [236, 611] on button "Toggle Dropdown" at bounding box center [242, 621] width 12 height 21
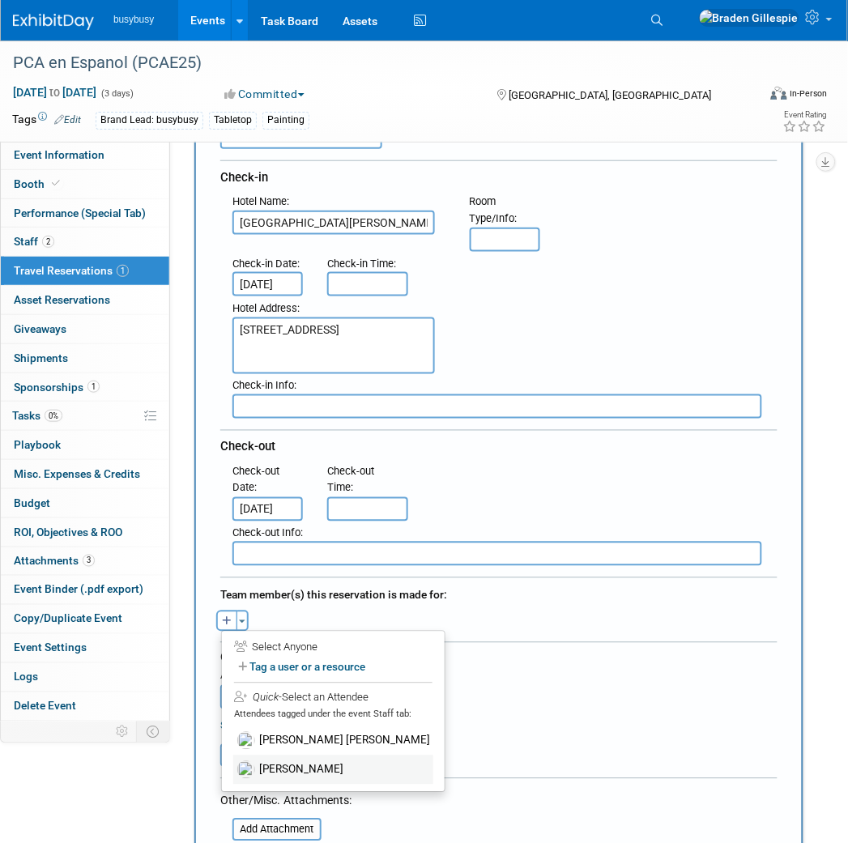
click at [317, 756] on label "[PERSON_NAME]" at bounding box center [333, 770] width 200 height 29
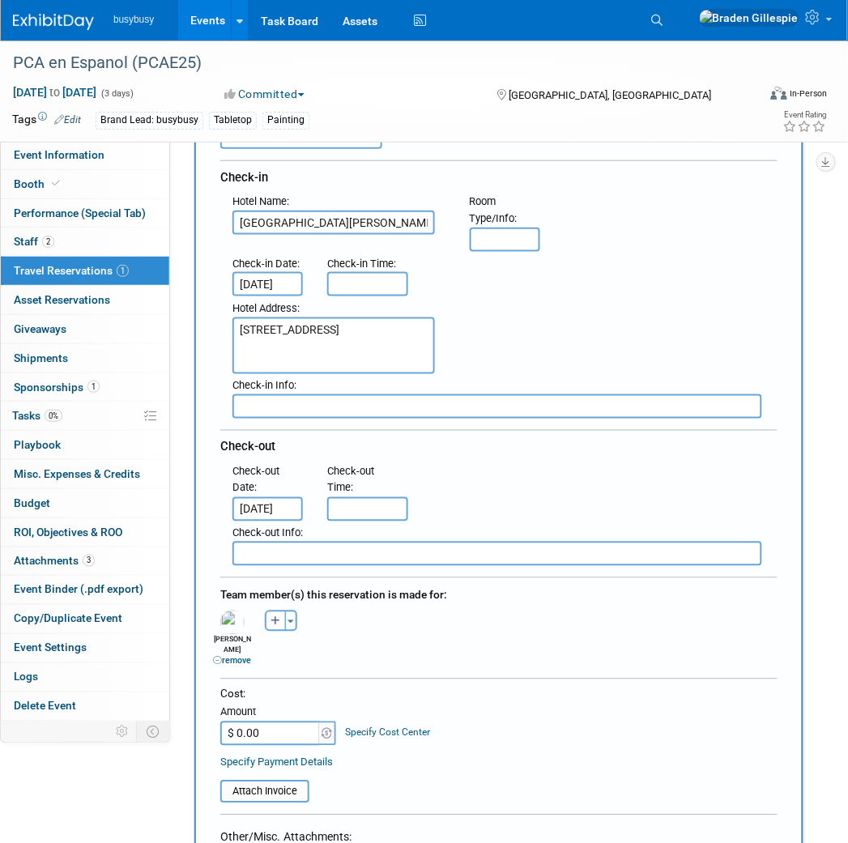
click at [505, 228] on input "text" at bounding box center [505, 240] width 70 height 24
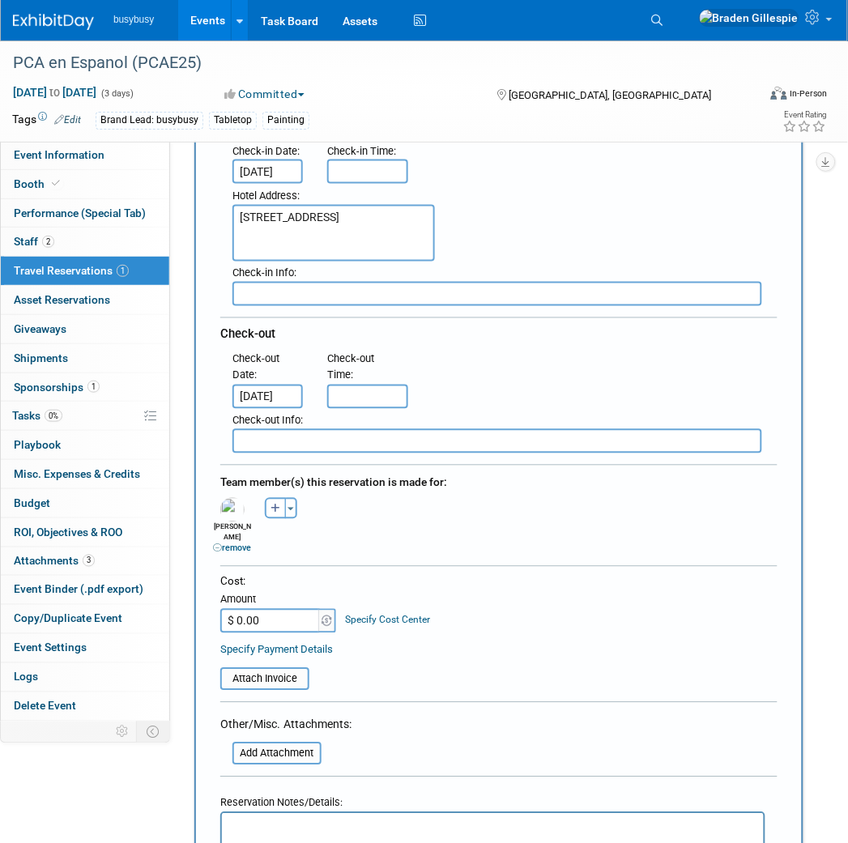
scroll to position [539, 0]
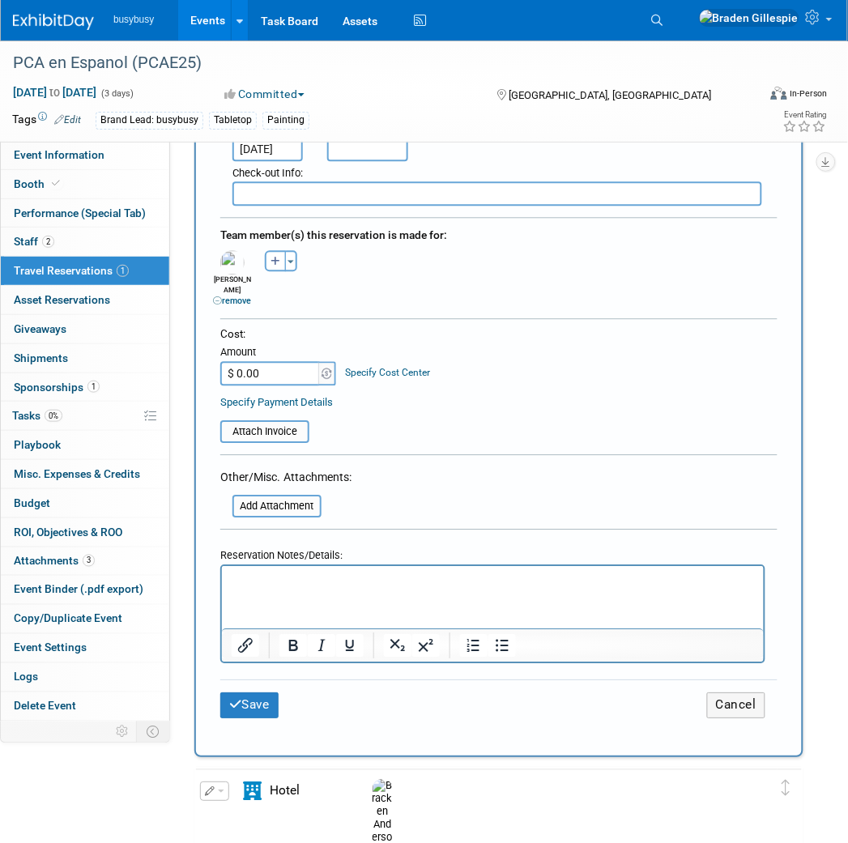
type input "1 King"
click at [272, 362] on input "$ 0.00" at bounding box center [270, 374] width 101 height 24
click at [265, 362] on input "$ 0.00" at bounding box center [270, 374] width 101 height 24
type input "$ 1,292.10"
click at [295, 423] on input "file" at bounding box center [211, 432] width 193 height 19
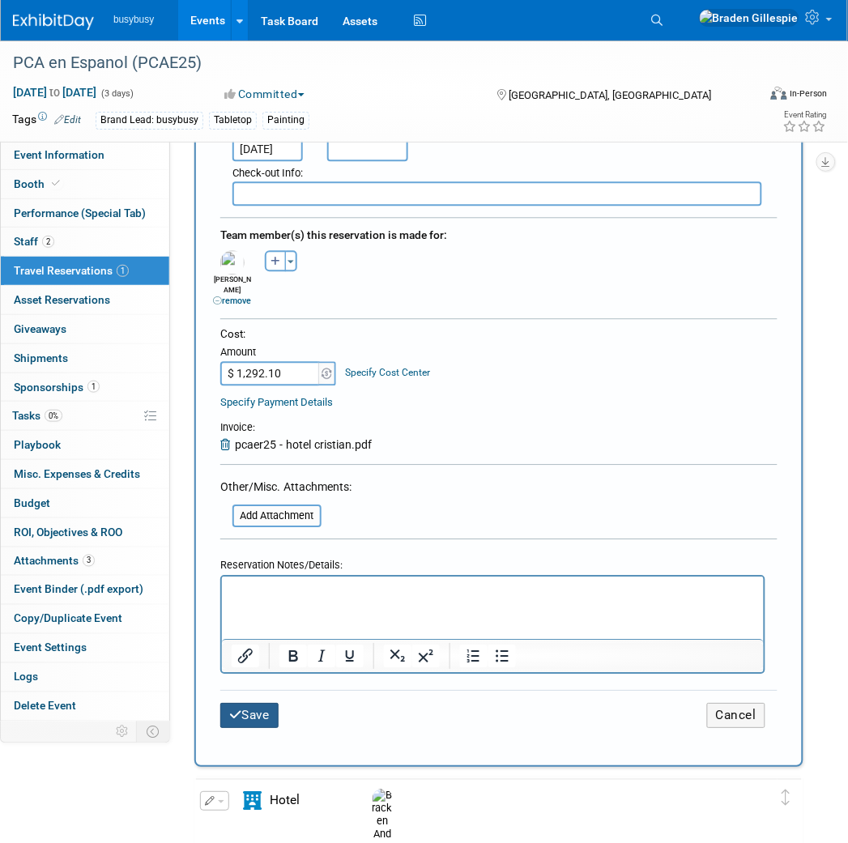
click at [262, 704] on button "Save" at bounding box center [249, 716] width 58 height 25
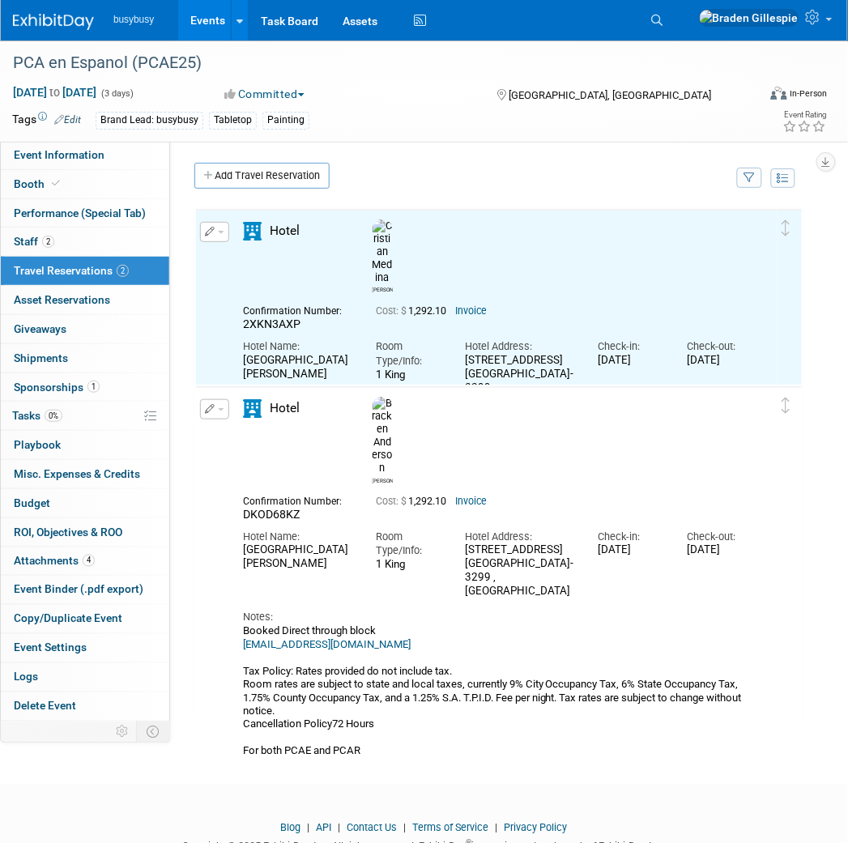
scroll to position [0, 0]
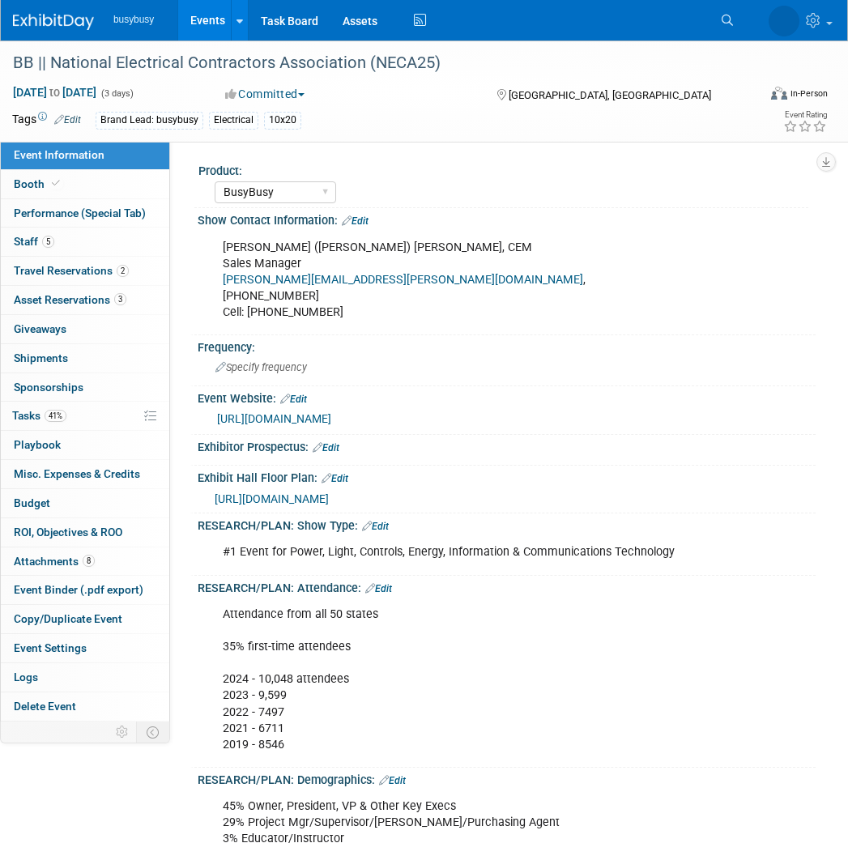
select select "BusyBusy"
